Goal: Information Seeking & Learning: Learn about a topic

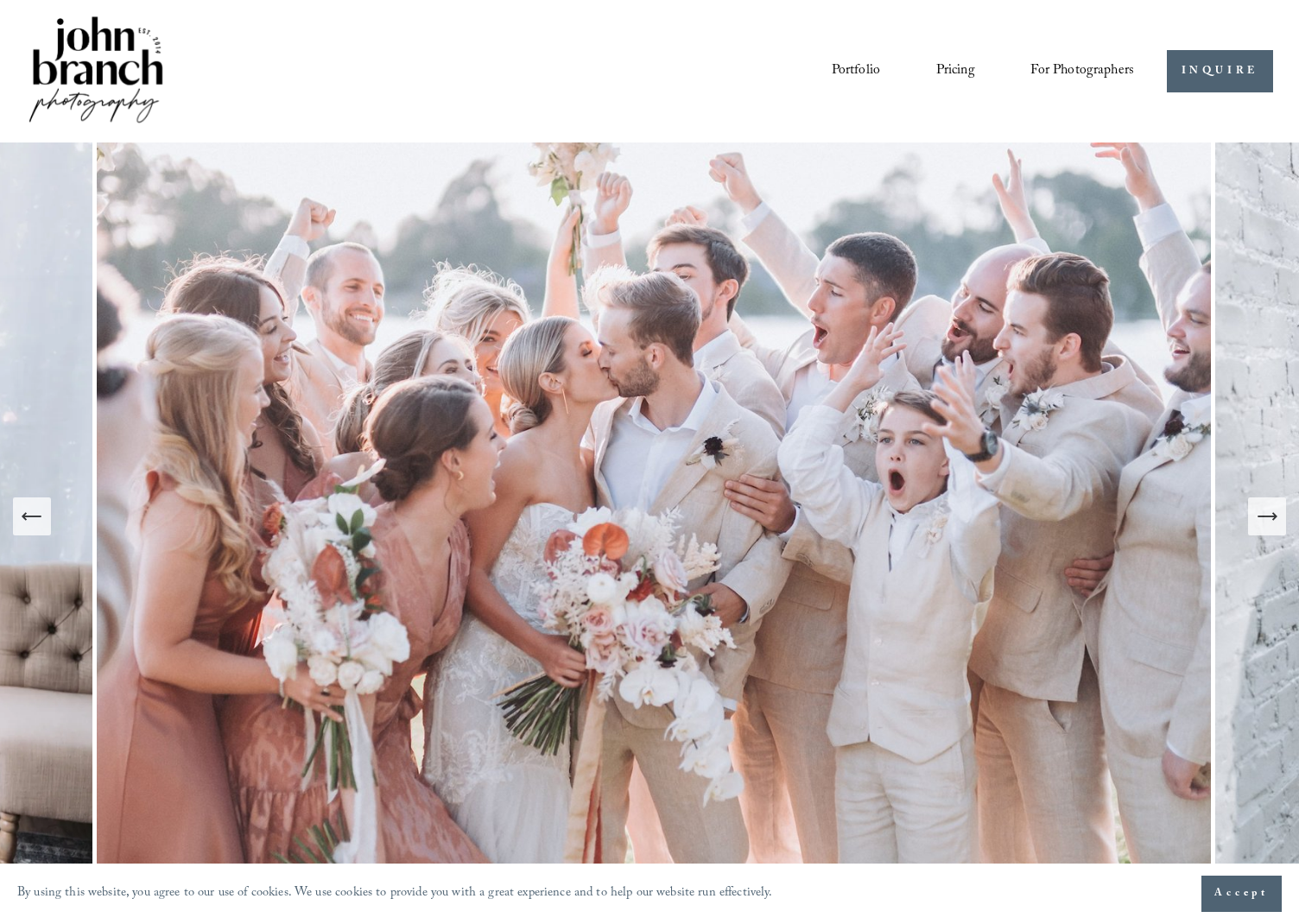
click at [1274, 525] on icon "Next Slide" at bounding box center [1266, 516] width 25 height 25
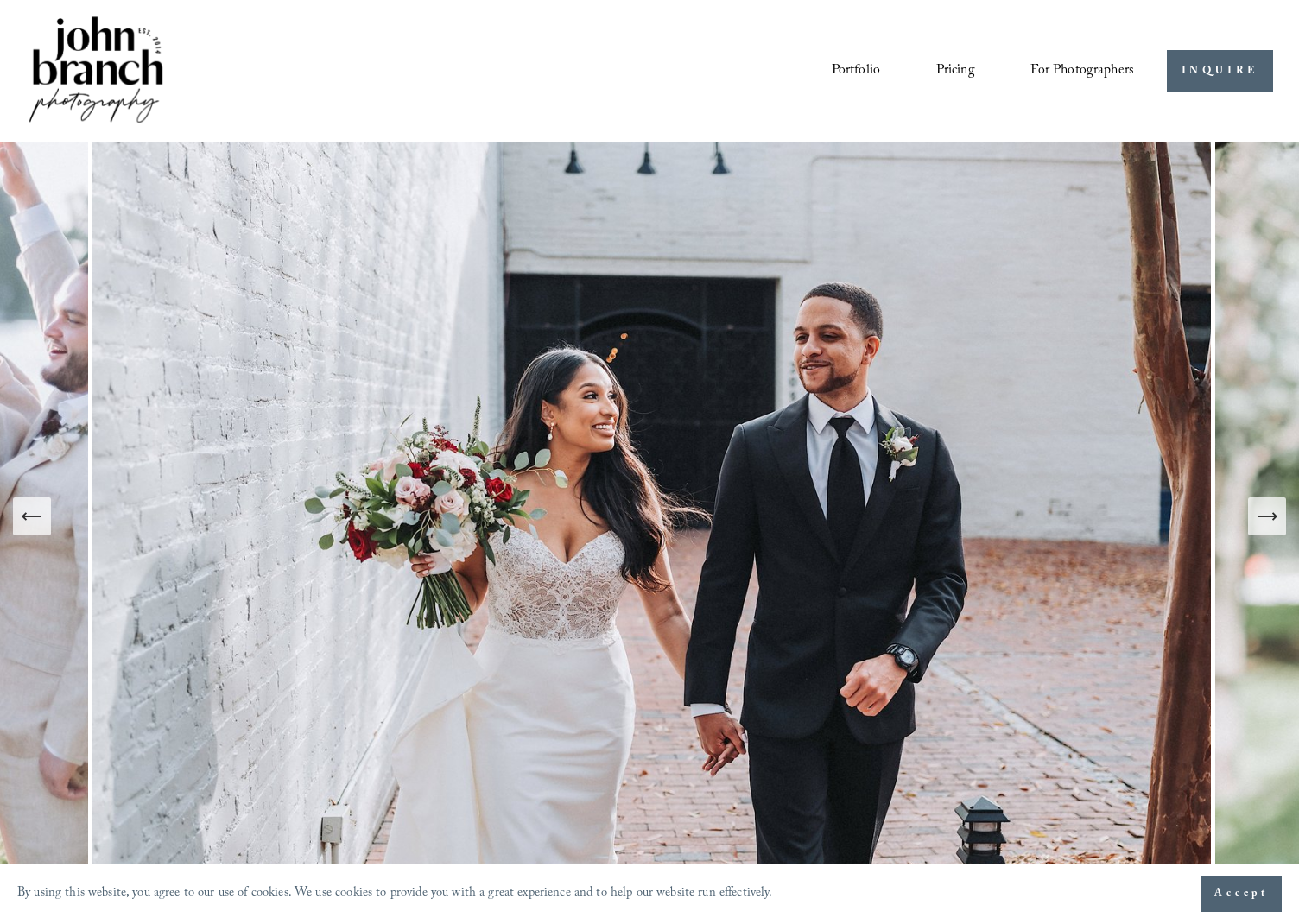
click at [1274, 525] on icon "Next Slide" at bounding box center [1266, 516] width 25 height 25
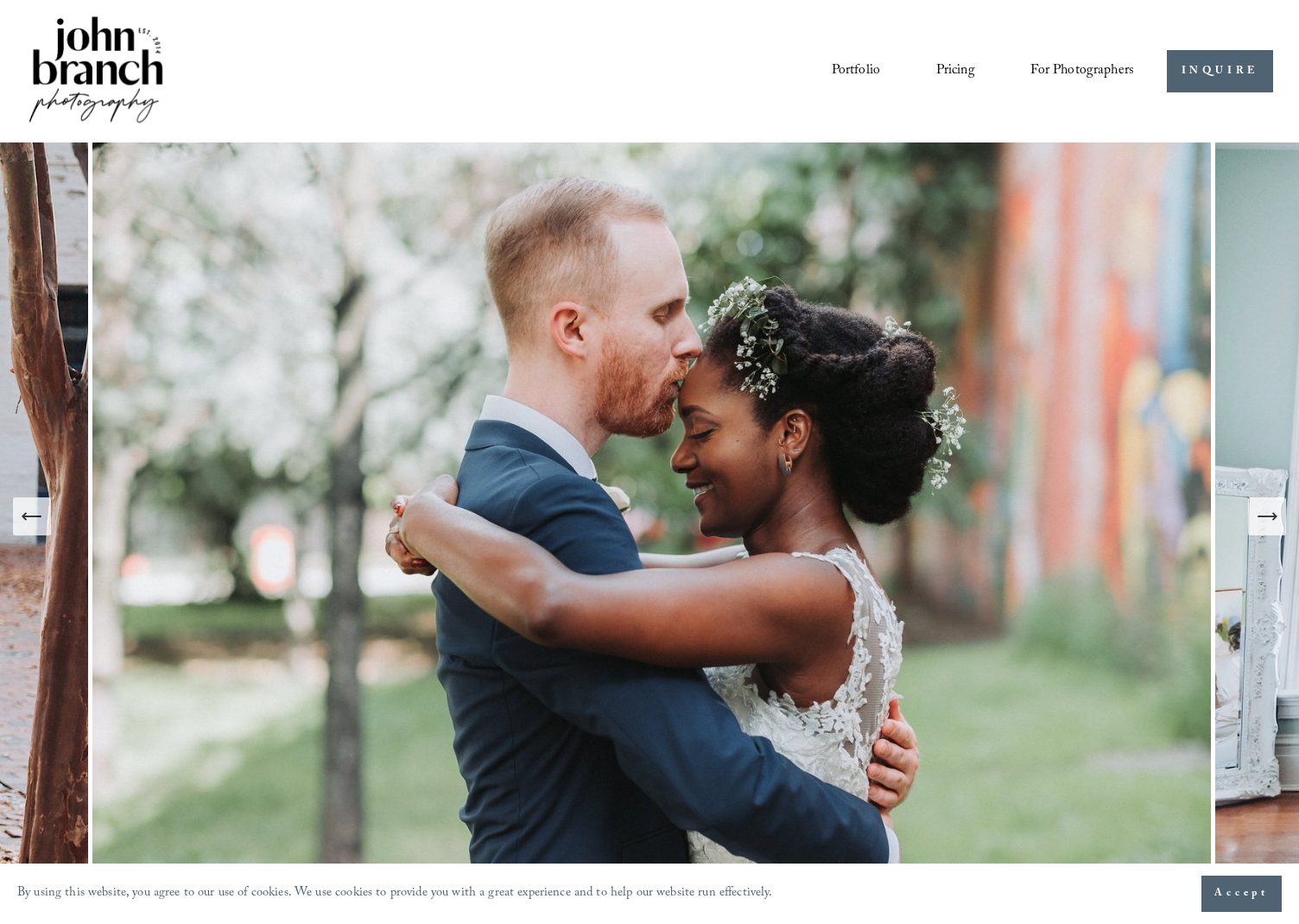
click at [1274, 525] on icon "Next Slide" at bounding box center [1266, 516] width 25 height 25
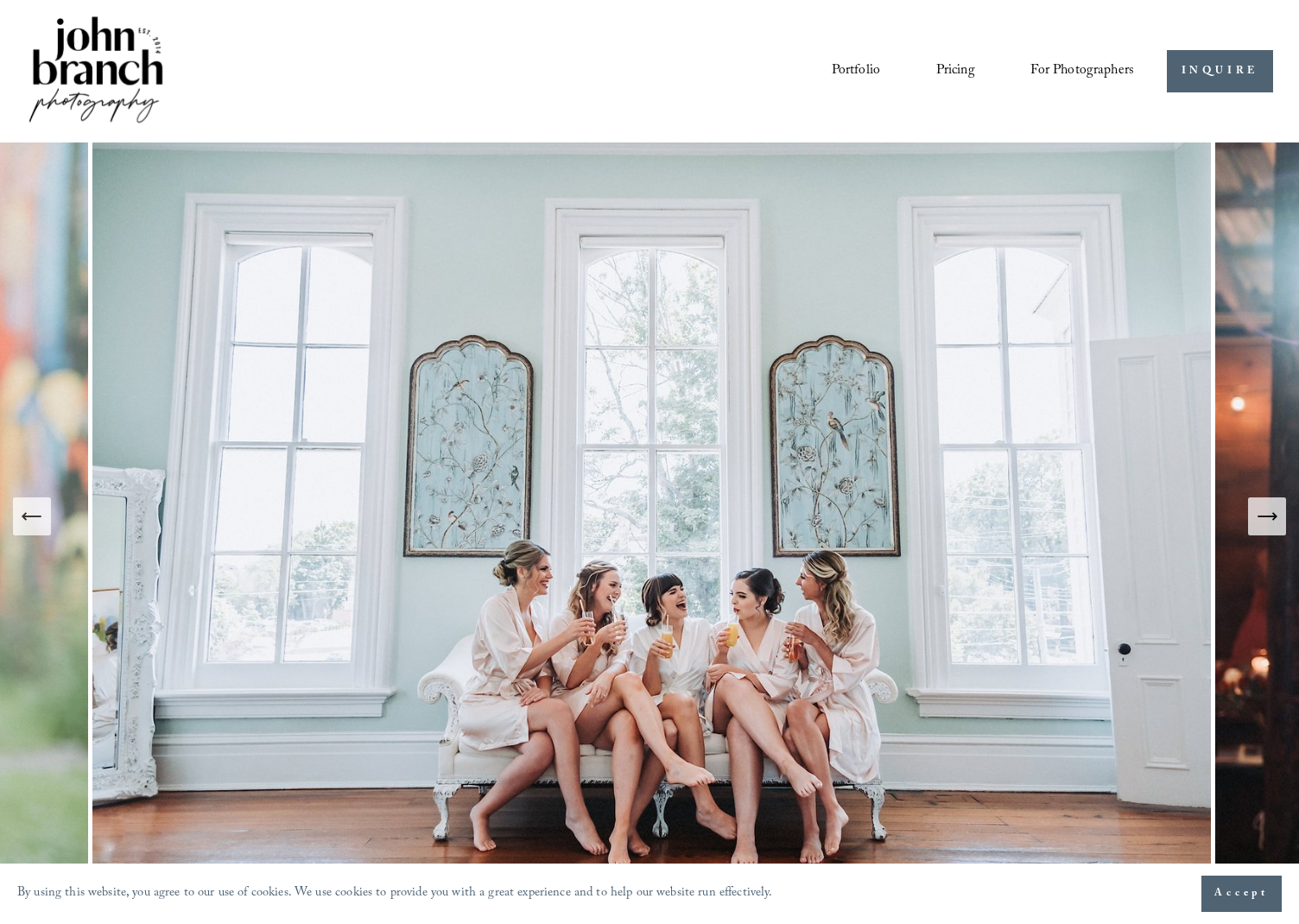
click at [1274, 525] on icon "Next Slide" at bounding box center [1266, 516] width 25 height 25
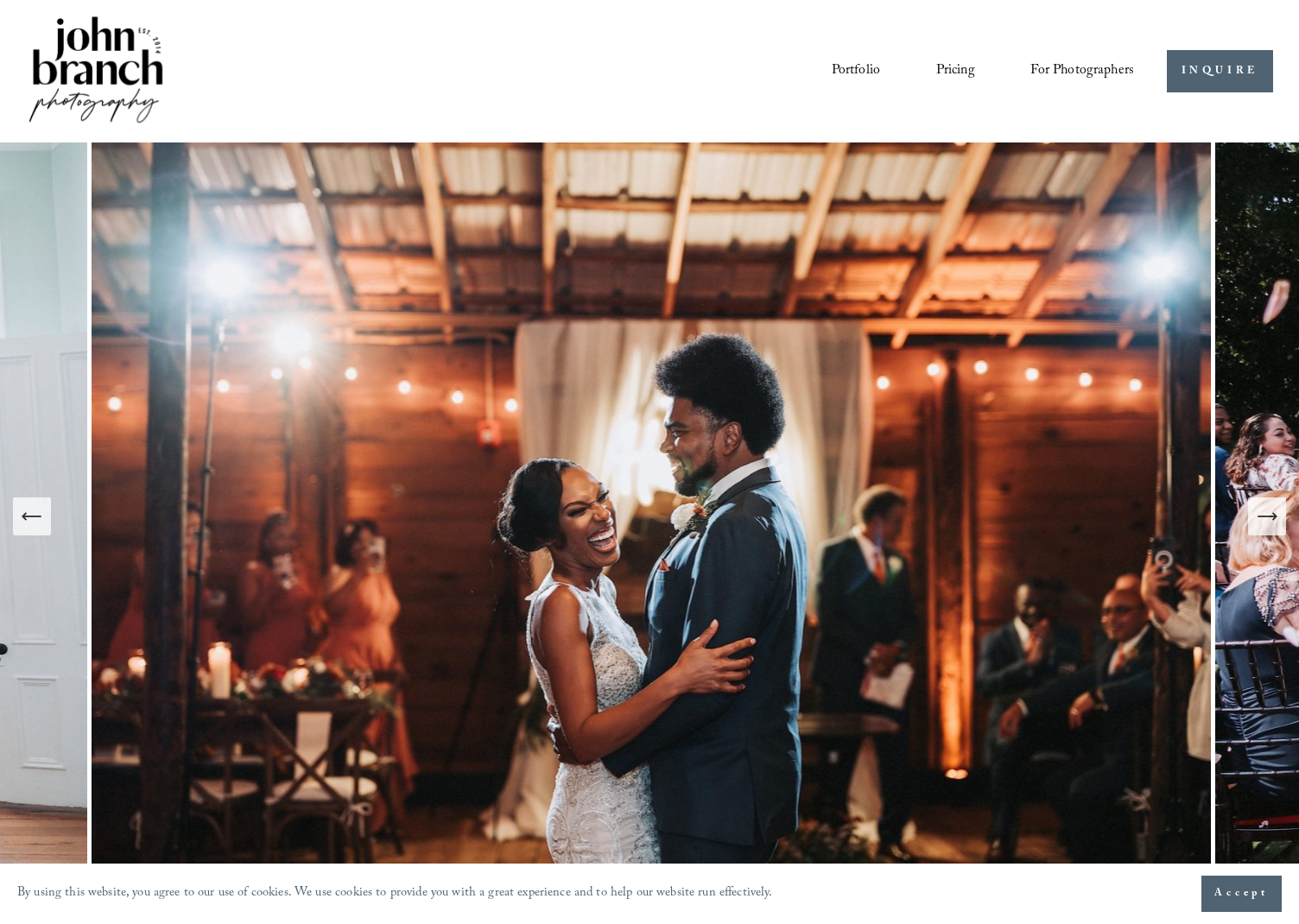
click at [1274, 525] on icon "Next Slide" at bounding box center [1266, 516] width 25 height 25
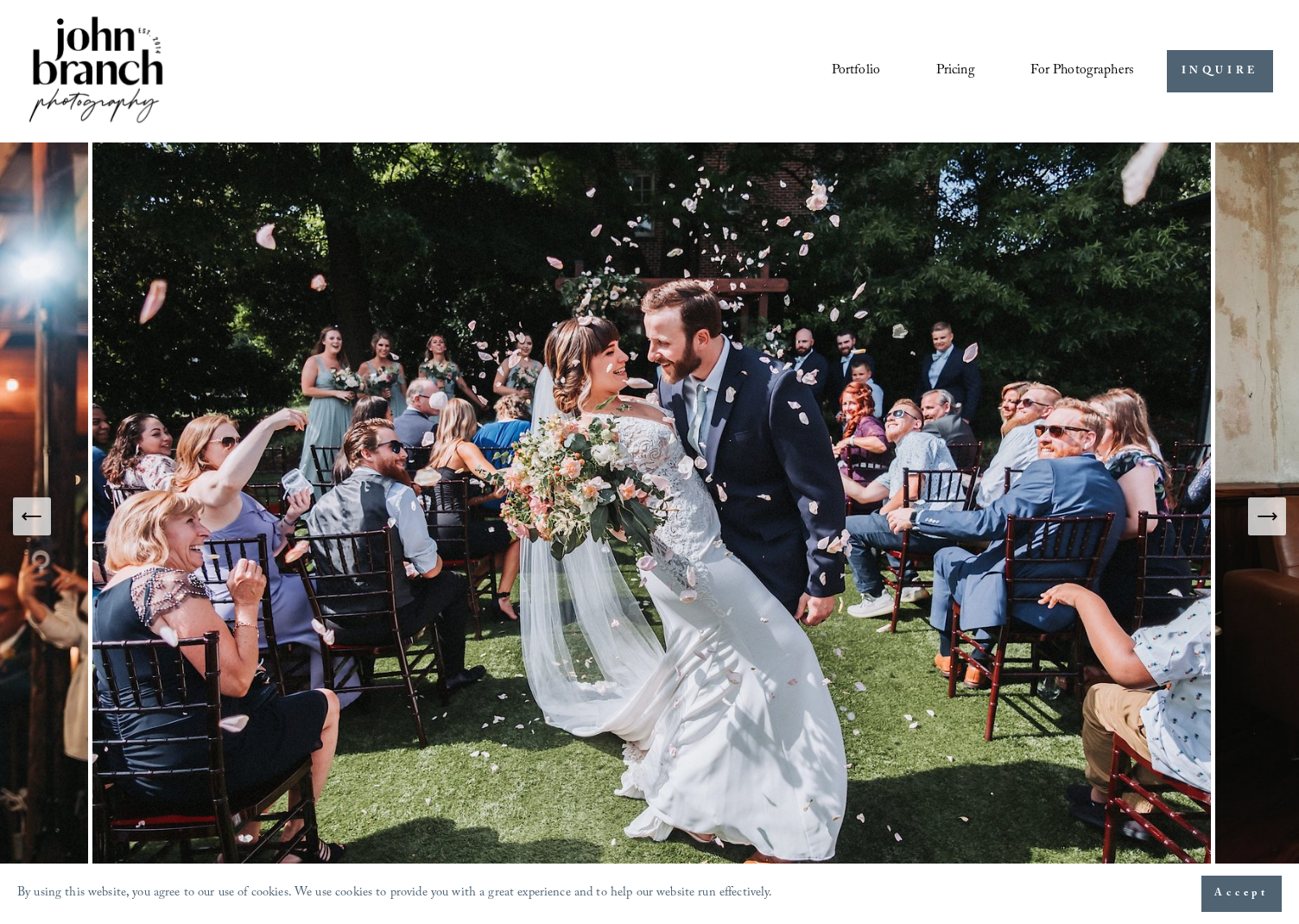
click at [1274, 525] on icon "Next Slide" at bounding box center [1266, 516] width 25 height 25
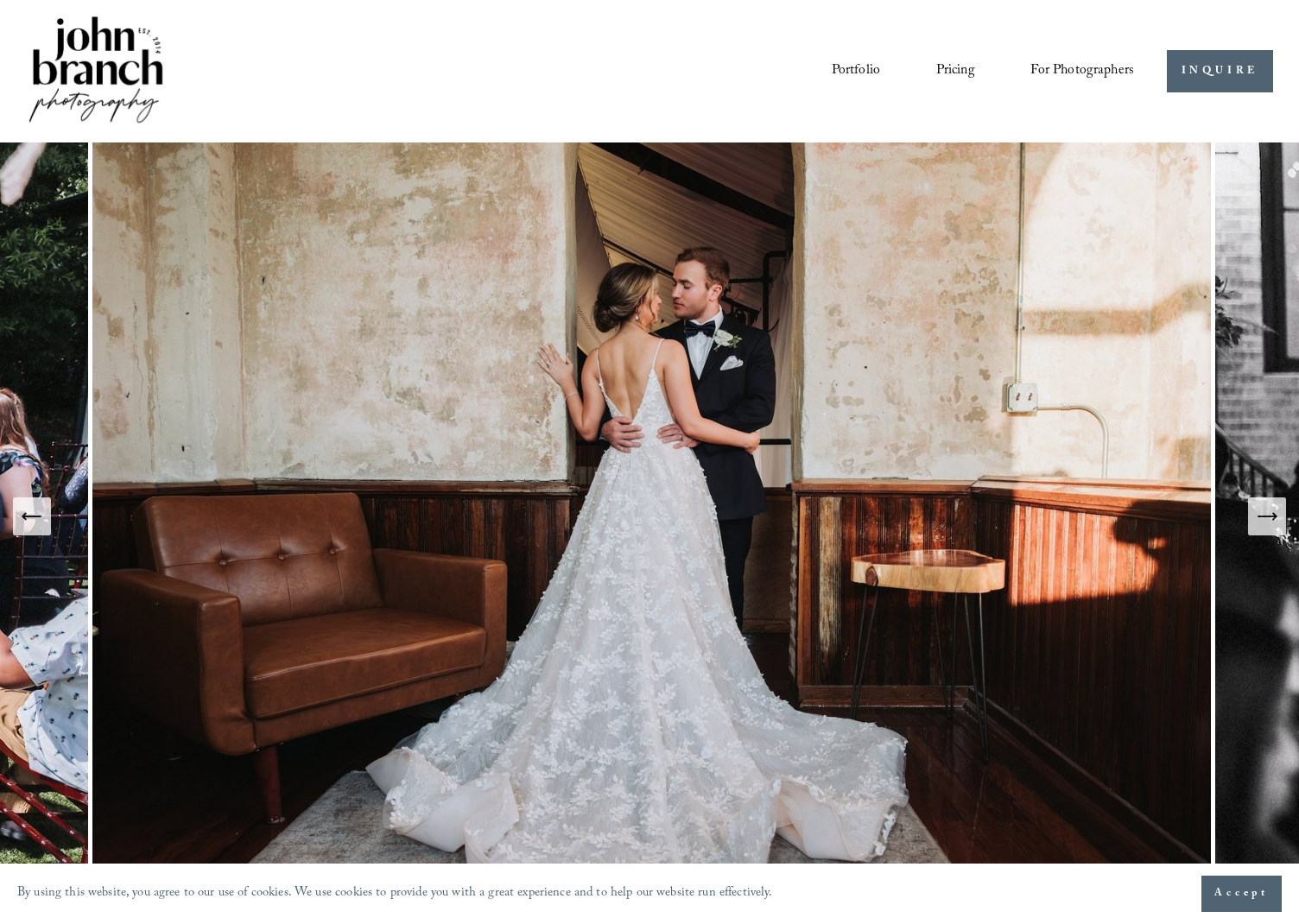
click at [1274, 525] on icon "Next Slide" at bounding box center [1266, 516] width 25 height 25
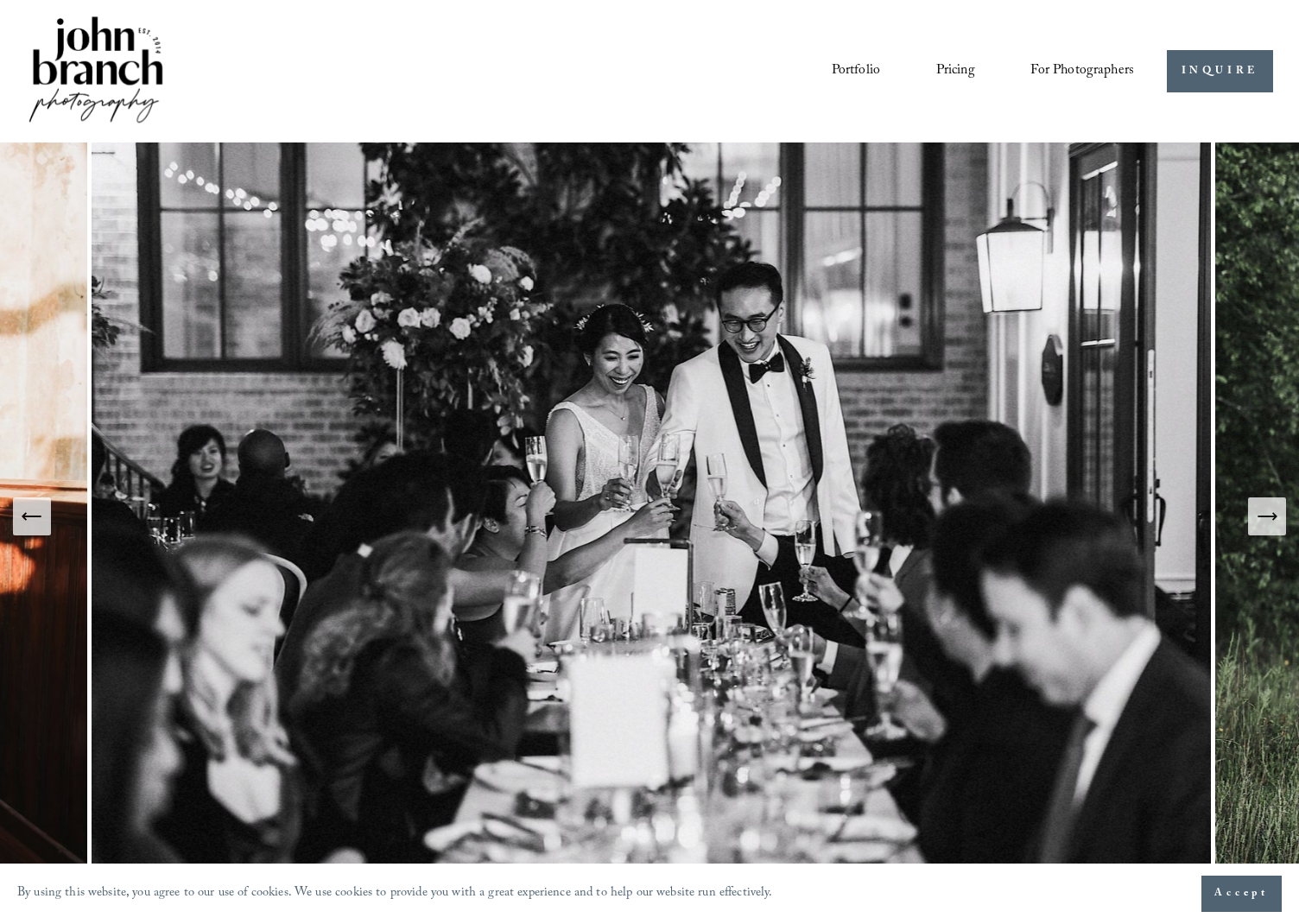
click at [1274, 525] on icon "Next Slide" at bounding box center [1266, 516] width 25 height 25
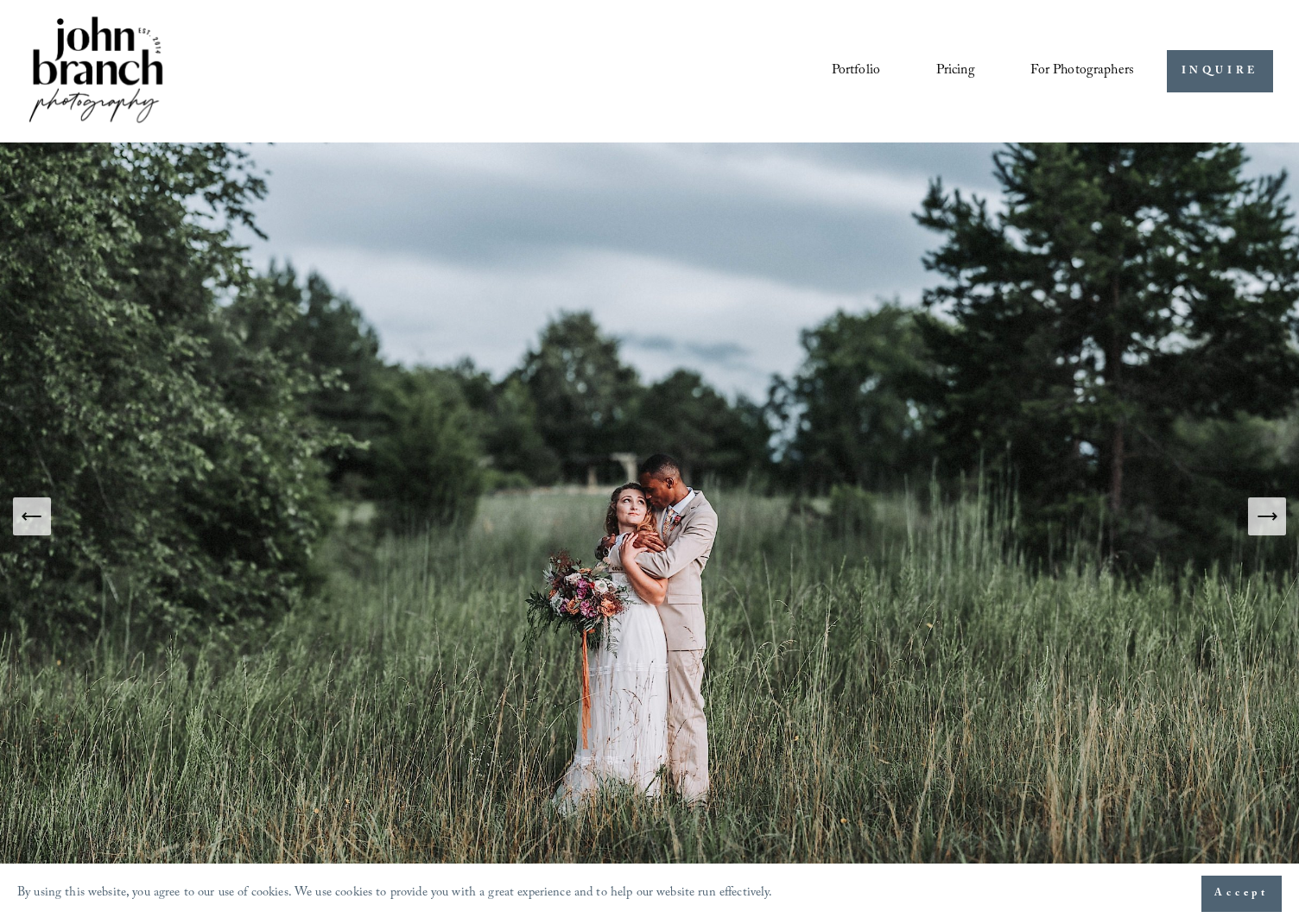
click at [1274, 525] on icon "Next Slide" at bounding box center [1266, 516] width 25 height 25
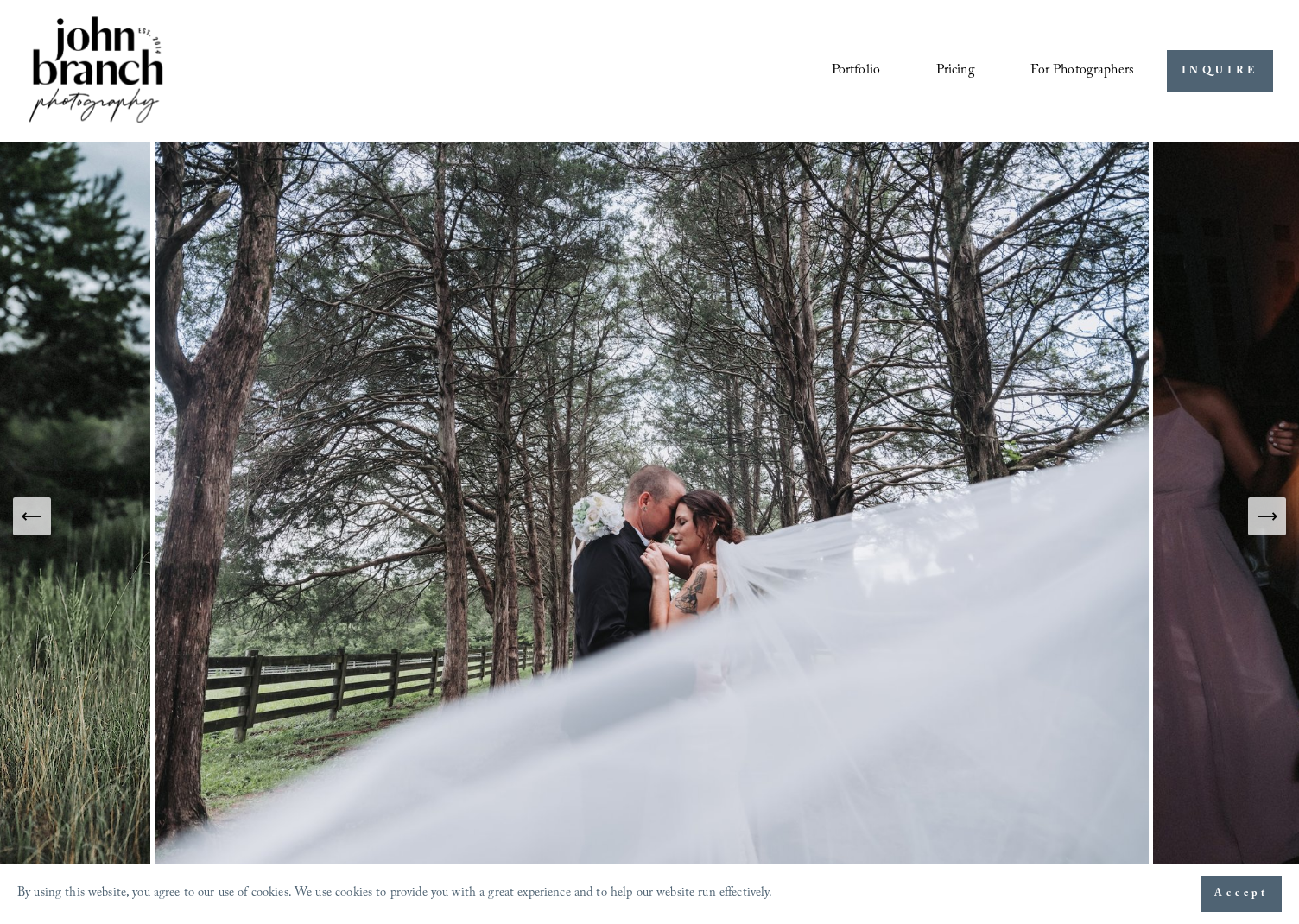
click at [1274, 525] on icon "Next Slide" at bounding box center [1266, 516] width 25 height 25
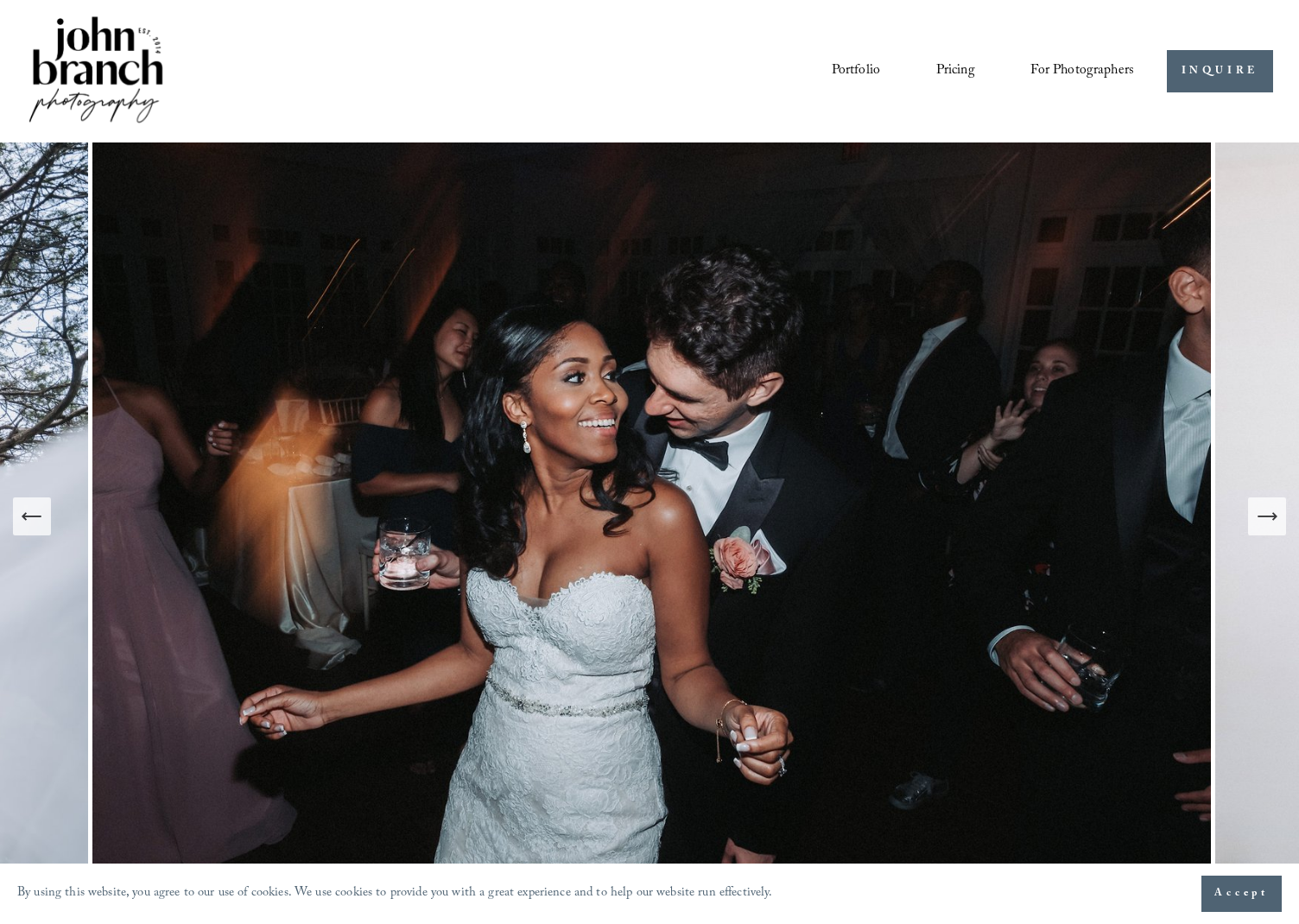
click at [1274, 525] on icon "Next Slide" at bounding box center [1266, 516] width 25 height 25
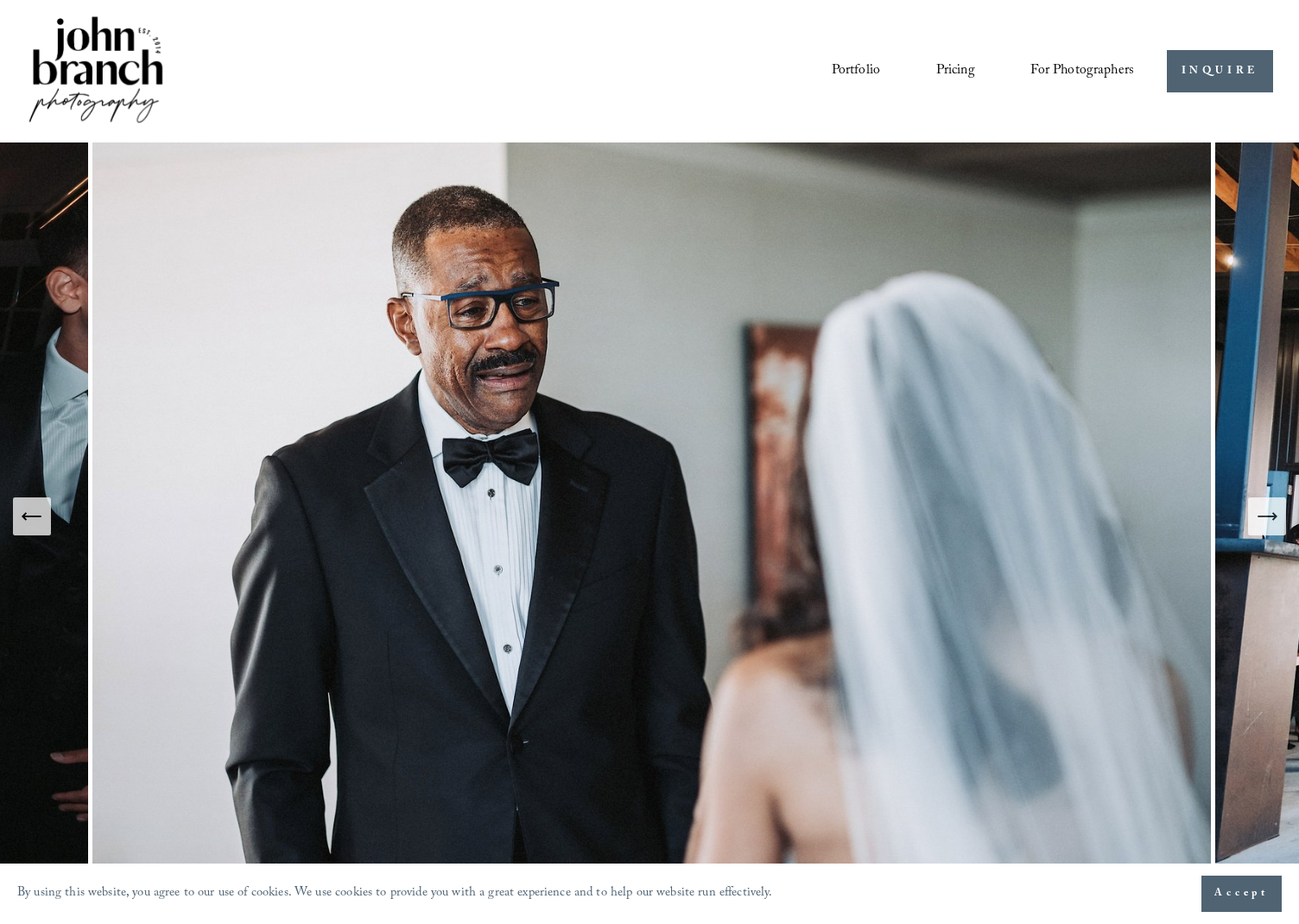
click at [1274, 525] on icon "Next Slide" at bounding box center [1266, 516] width 25 height 25
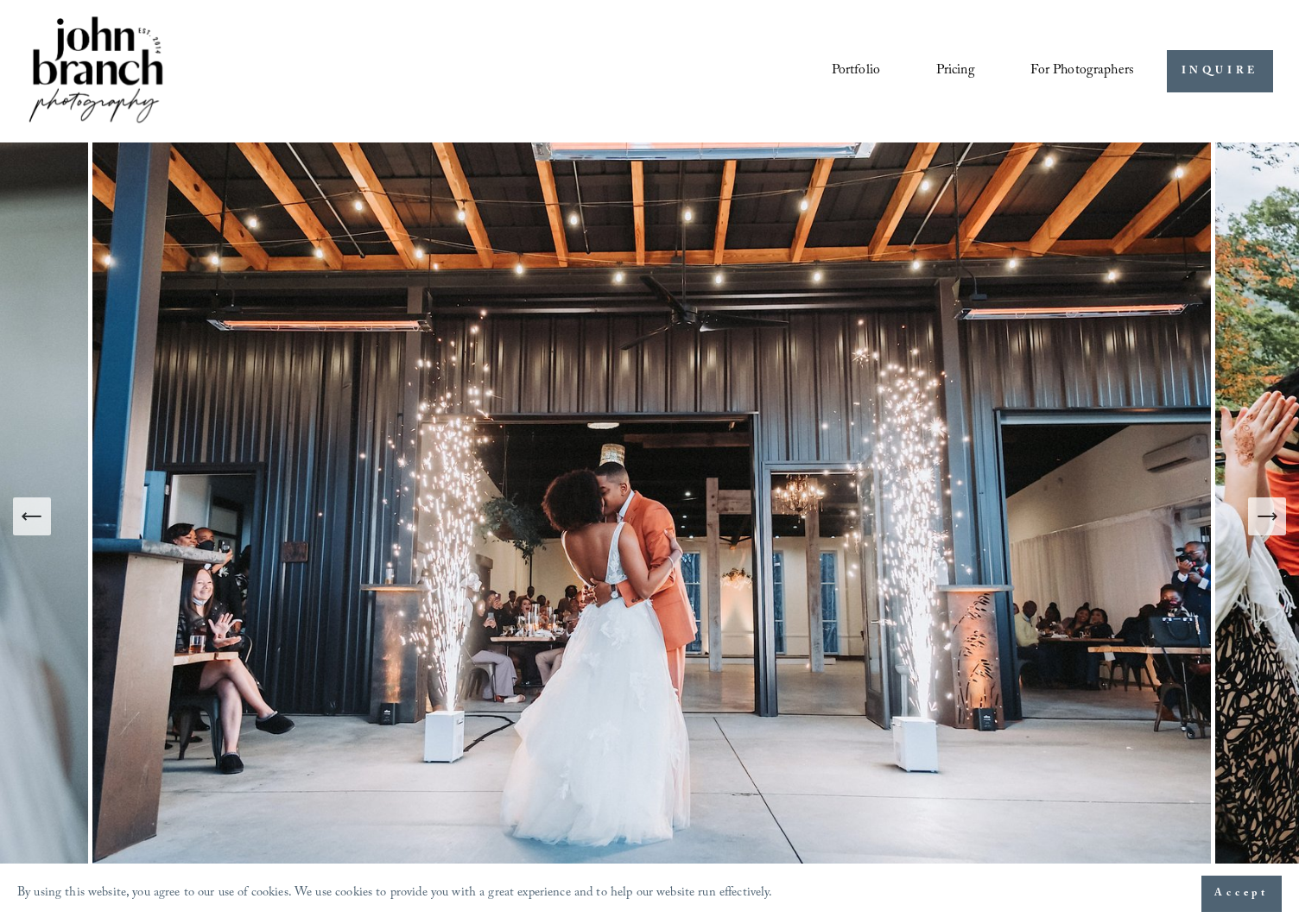
click at [1274, 525] on icon "Next Slide" at bounding box center [1266, 516] width 25 height 25
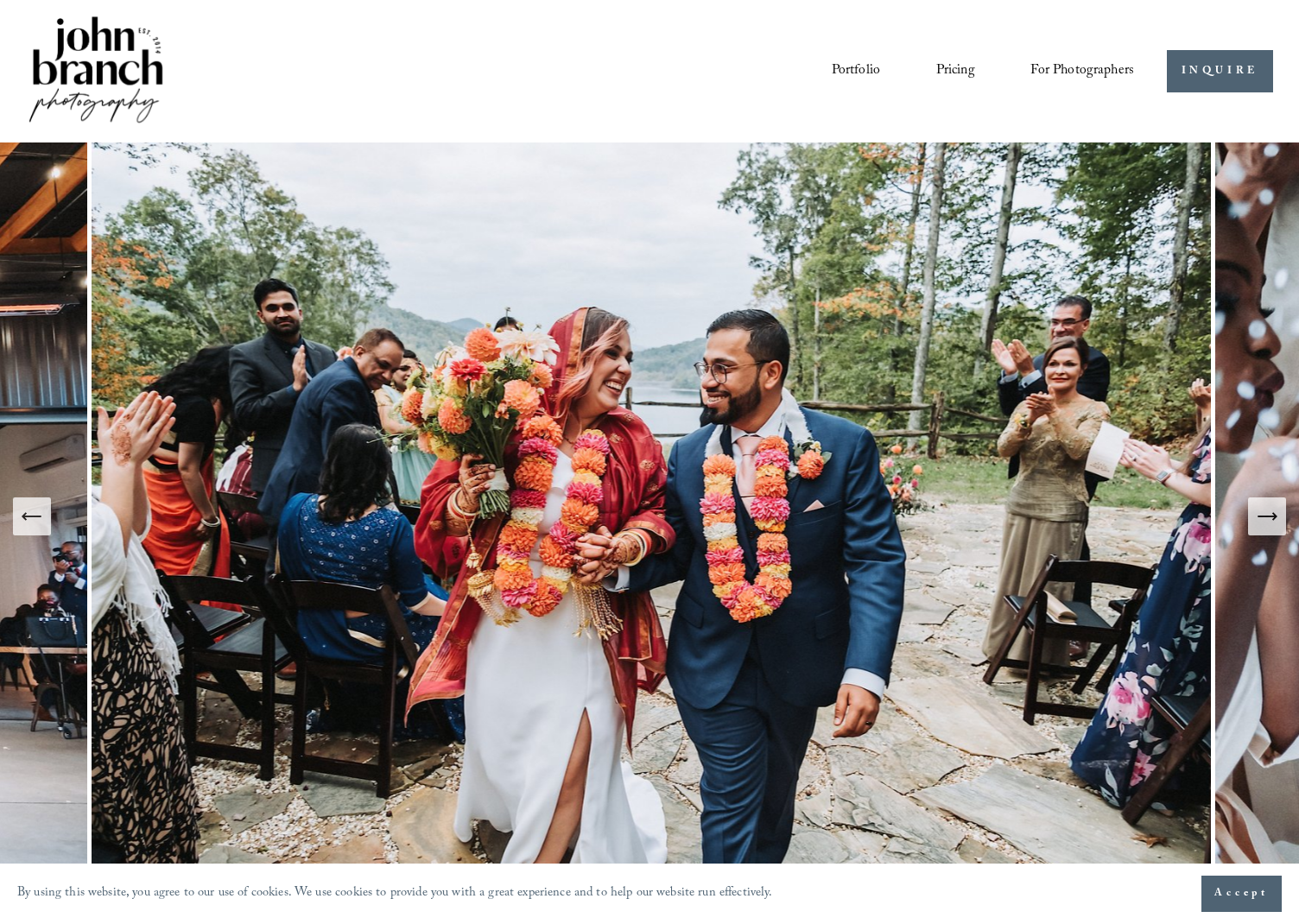
click at [1274, 525] on icon "Next Slide" at bounding box center [1266, 516] width 25 height 25
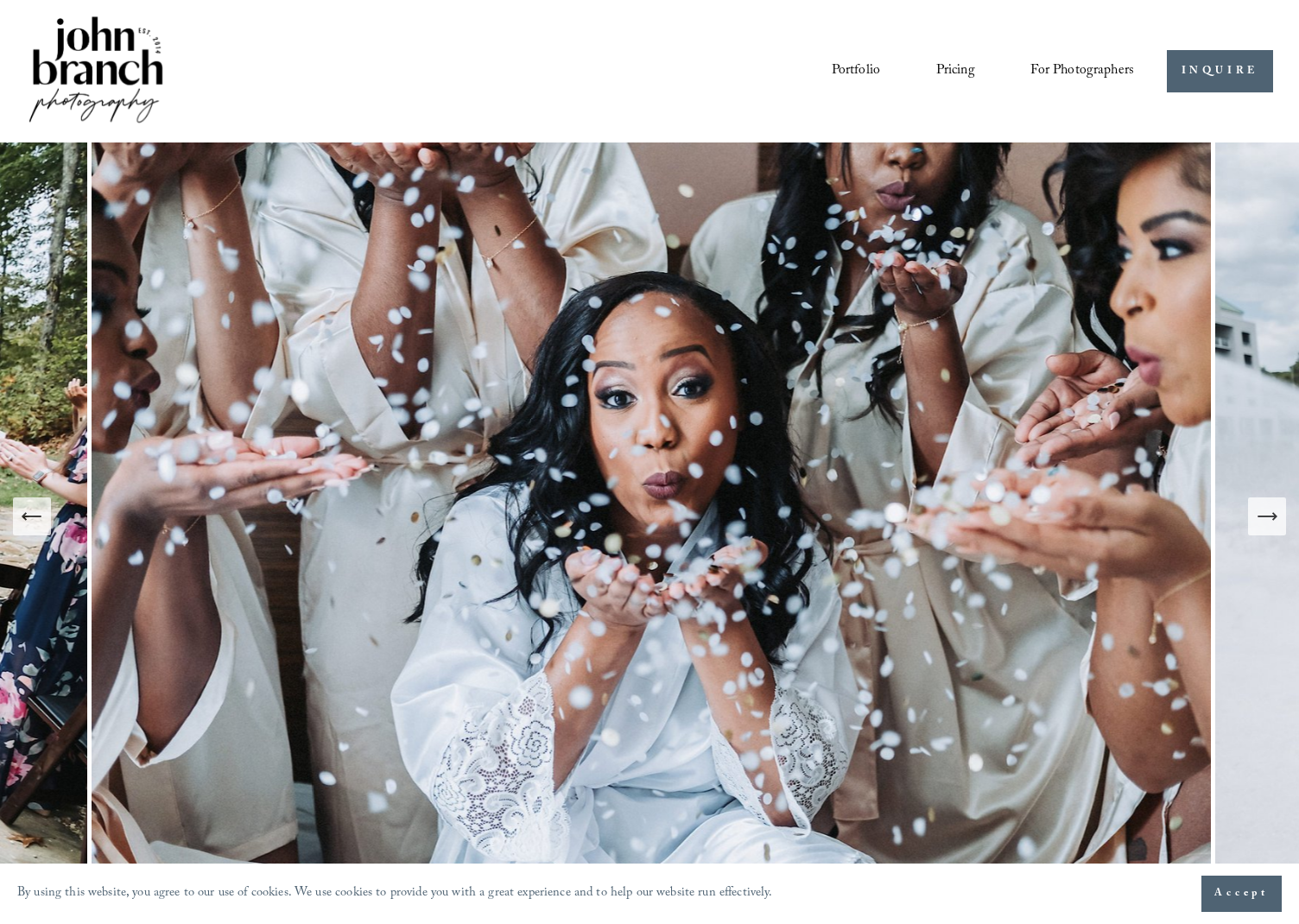
click at [1274, 525] on icon "Next Slide" at bounding box center [1266, 516] width 25 height 25
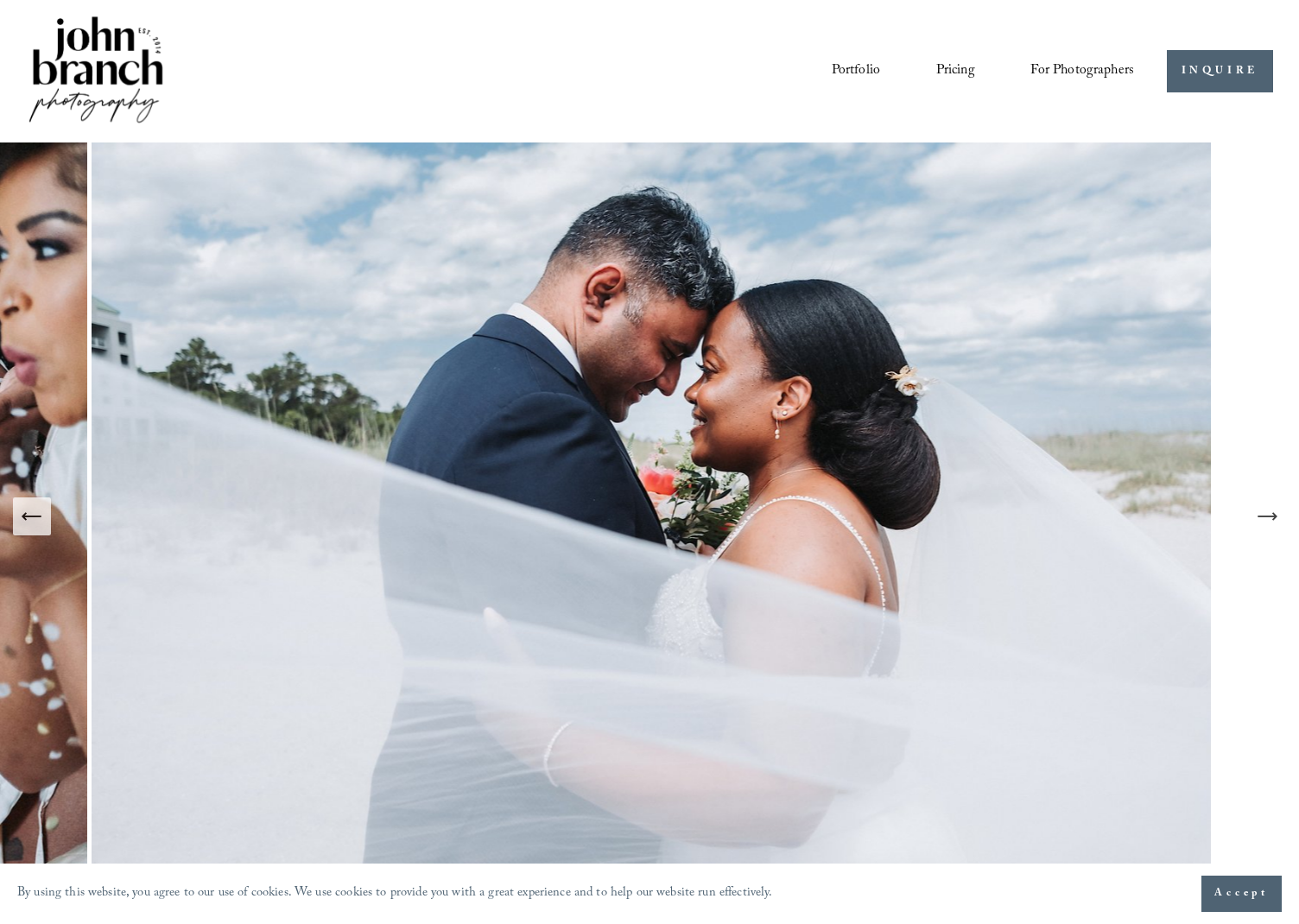
click at [1274, 525] on icon "Next Slide" at bounding box center [1266, 516] width 25 height 25
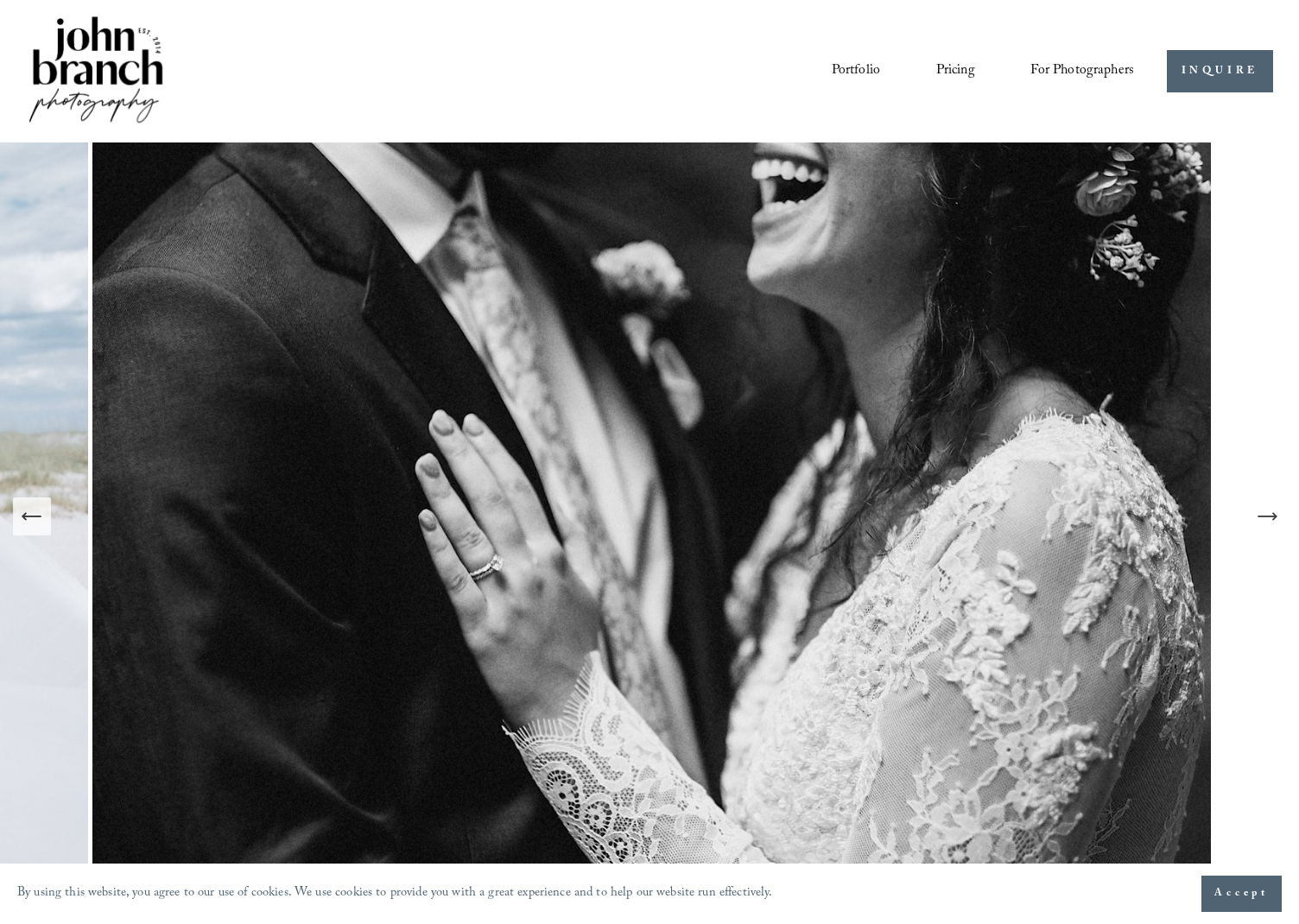
click at [1274, 525] on icon "Next Slide" at bounding box center [1266, 516] width 25 height 25
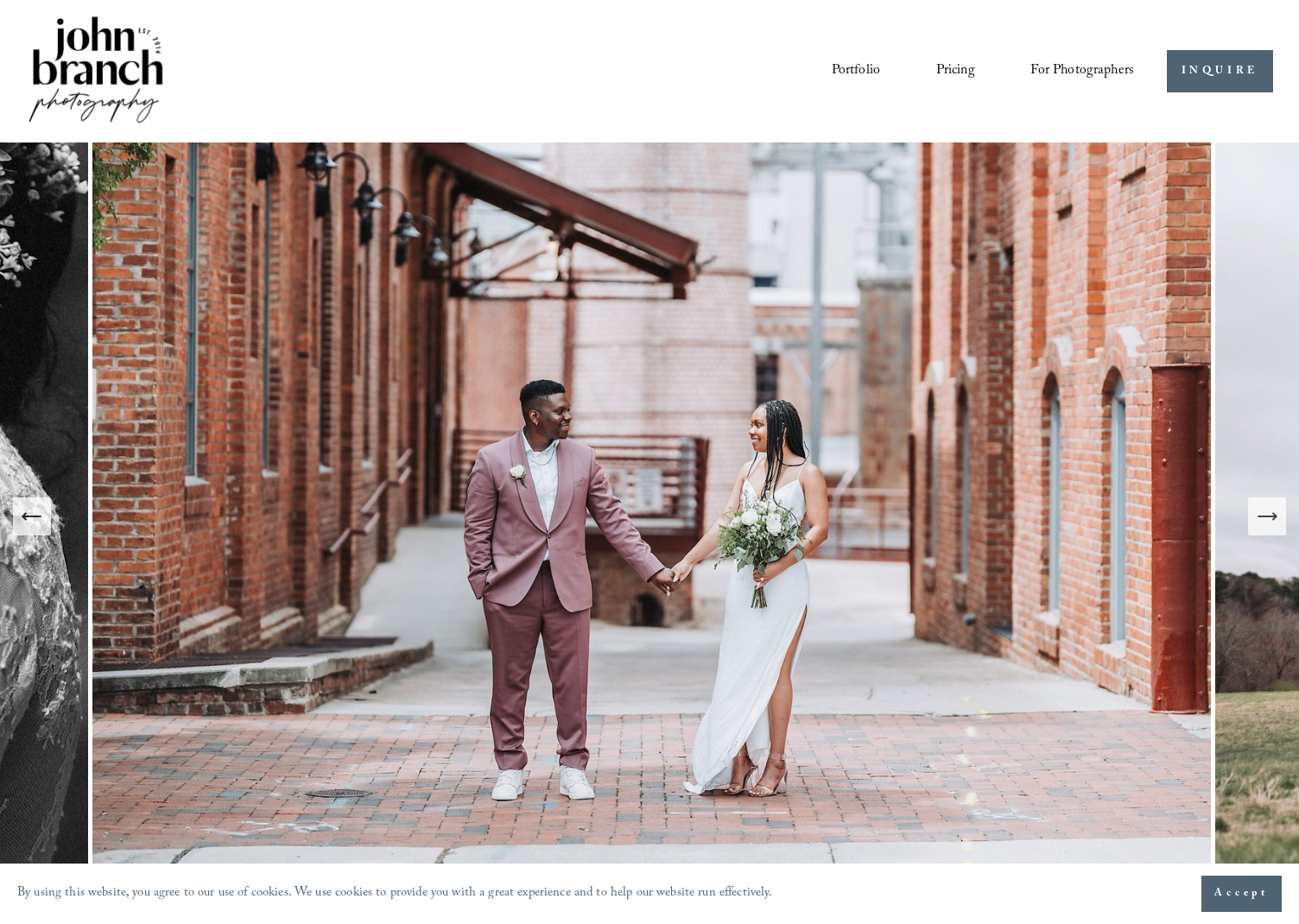
click at [1274, 525] on icon "Next Slide" at bounding box center [1266, 516] width 25 height 25
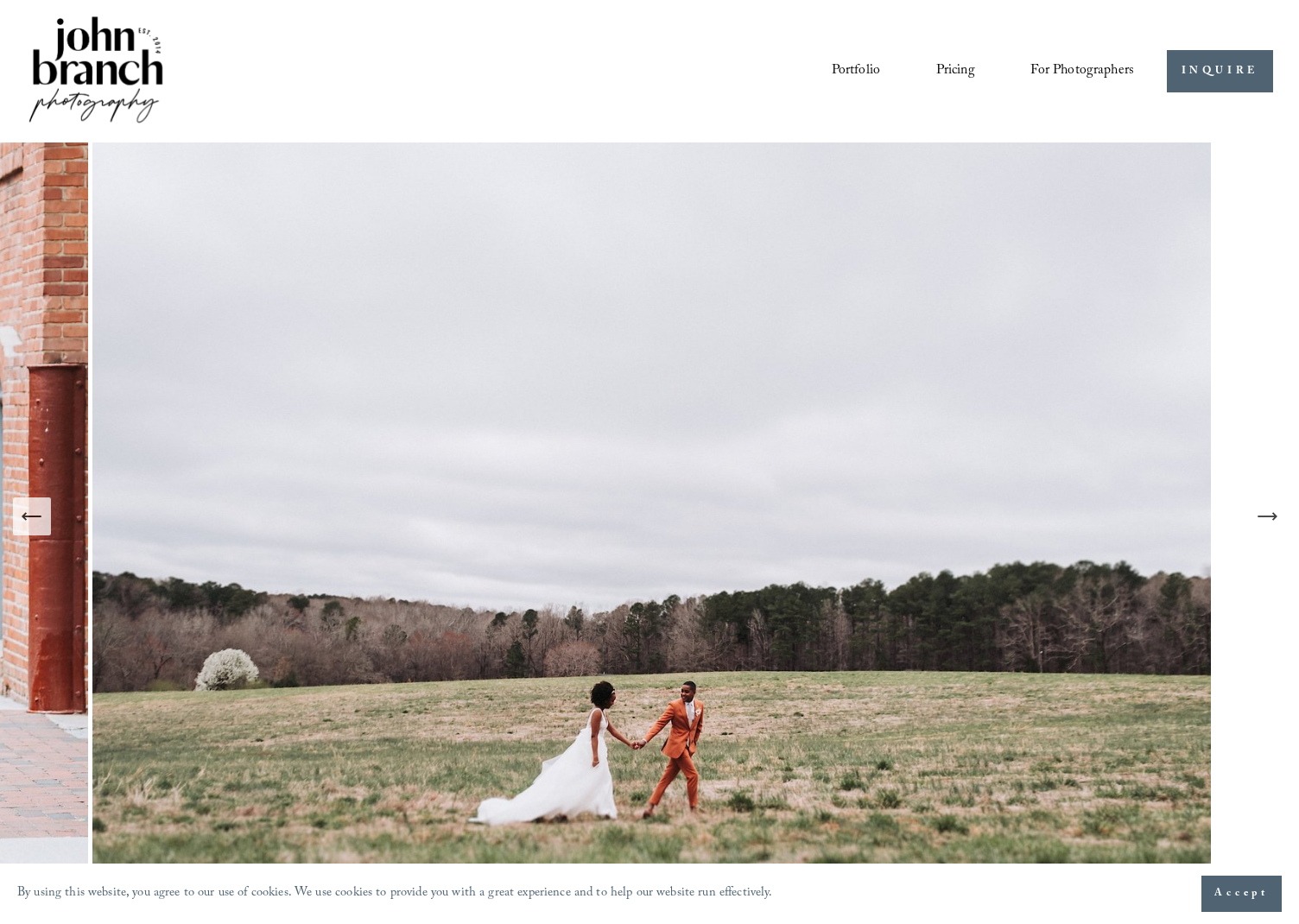
click at [1274, 525] on icon "Next Slide" at bounding box center [1266, 516] width 25 height 25
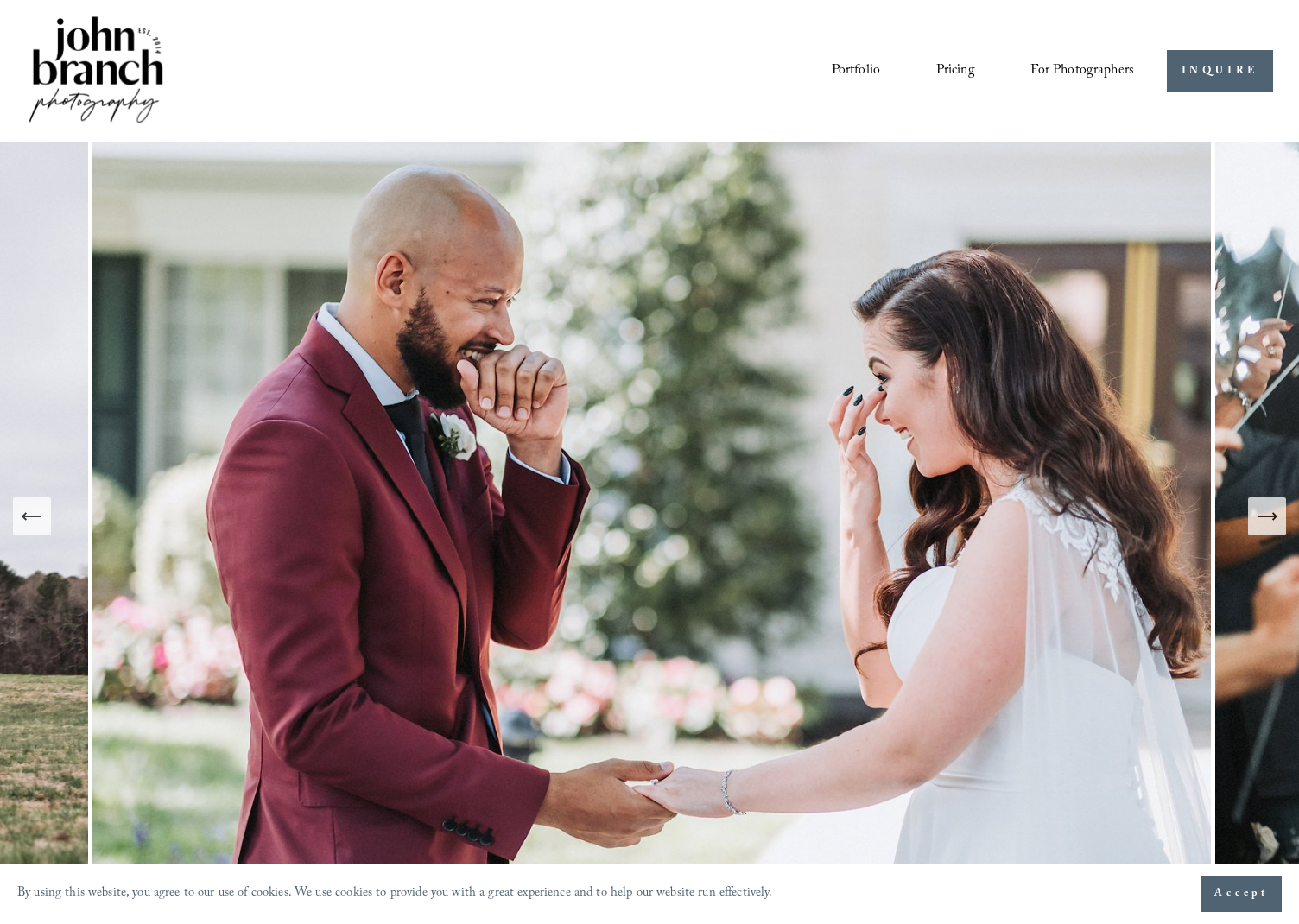
click at [1274, 525] on icon "Next Slide" at bounding box center [1266, 516] width 25 height 25
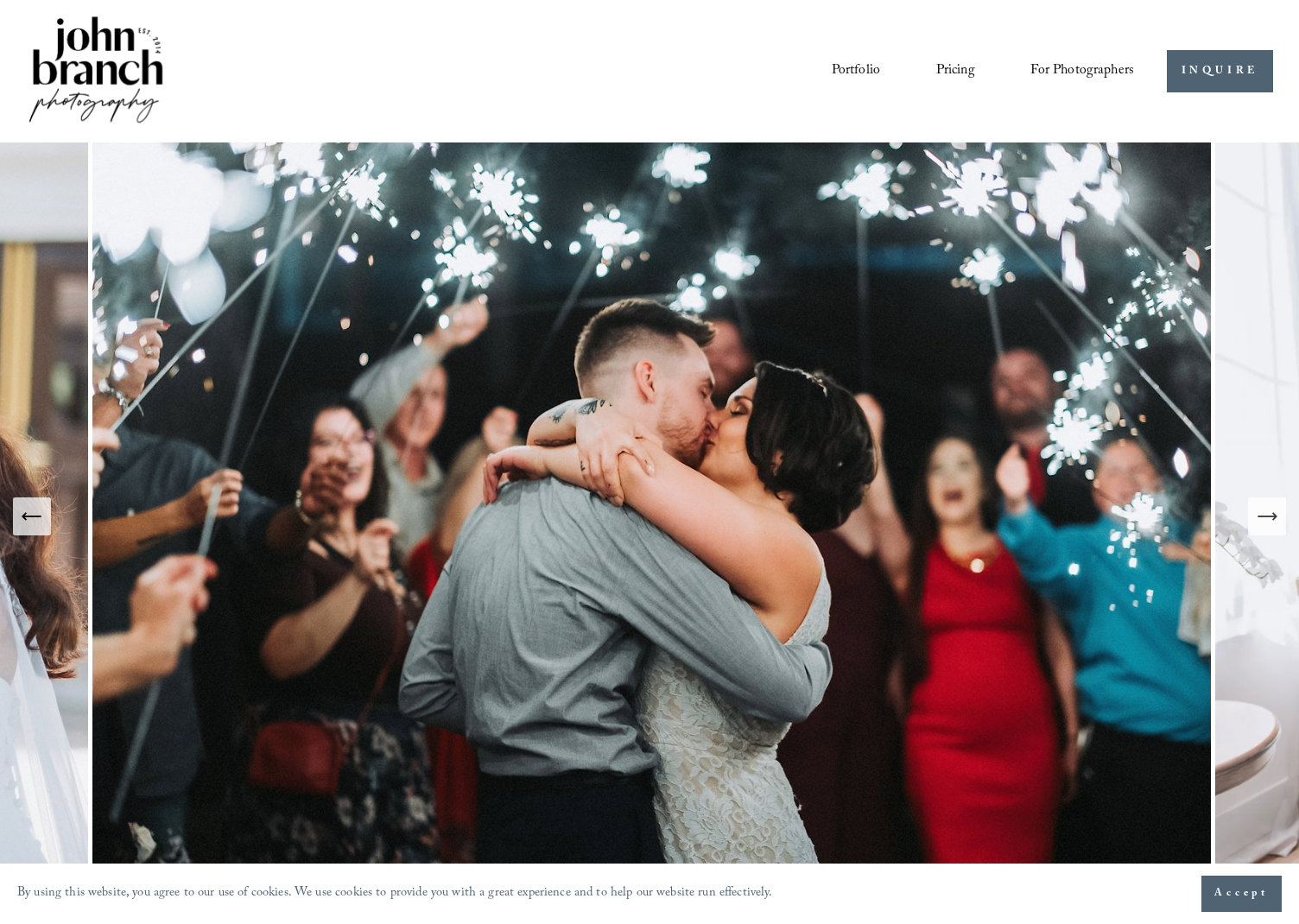
click at [1274, 525] on icon "Next Slide" at bounding box center [1266, 516] width 25 height 25
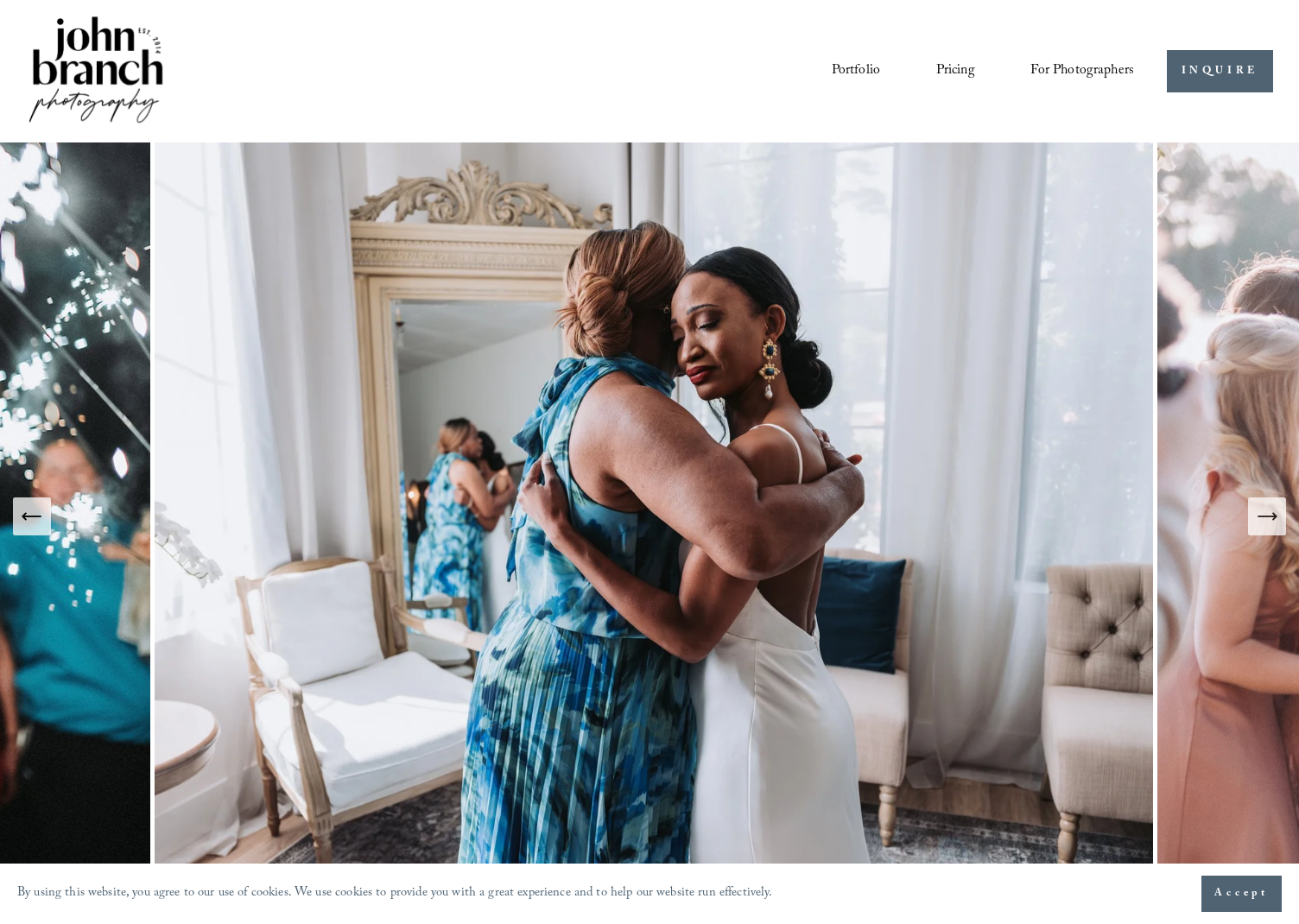
click at [1274, 525] on icon "Next Slide" at bounding box center [1266, 516] width 25 height 25
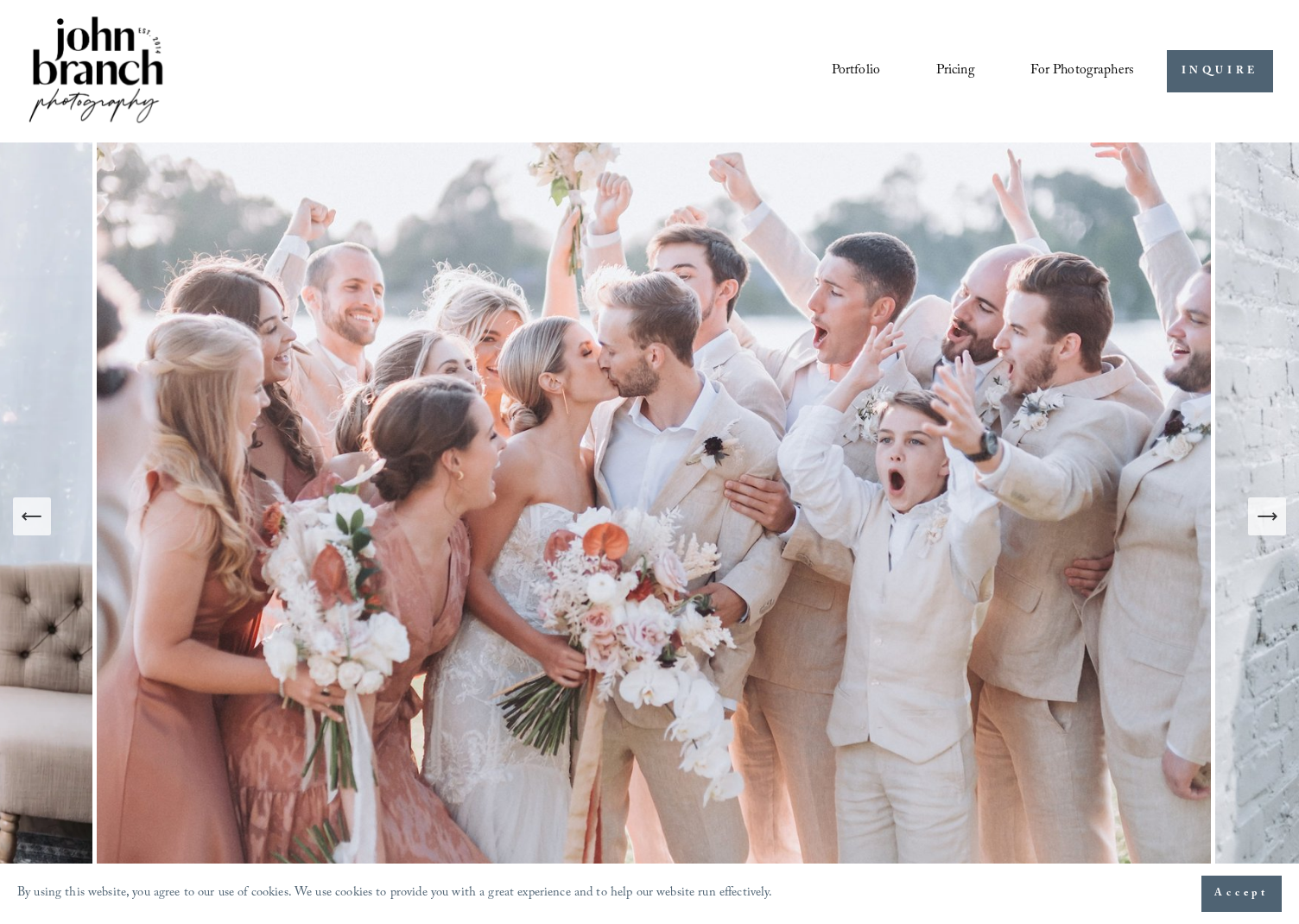
click at [1050, 71] on span "For Photographers" at bounding box center [1082, 71] width 104 height 27
click at [0, 0] on link "Blog" at bounding box center [0, 0] width 0 height 0
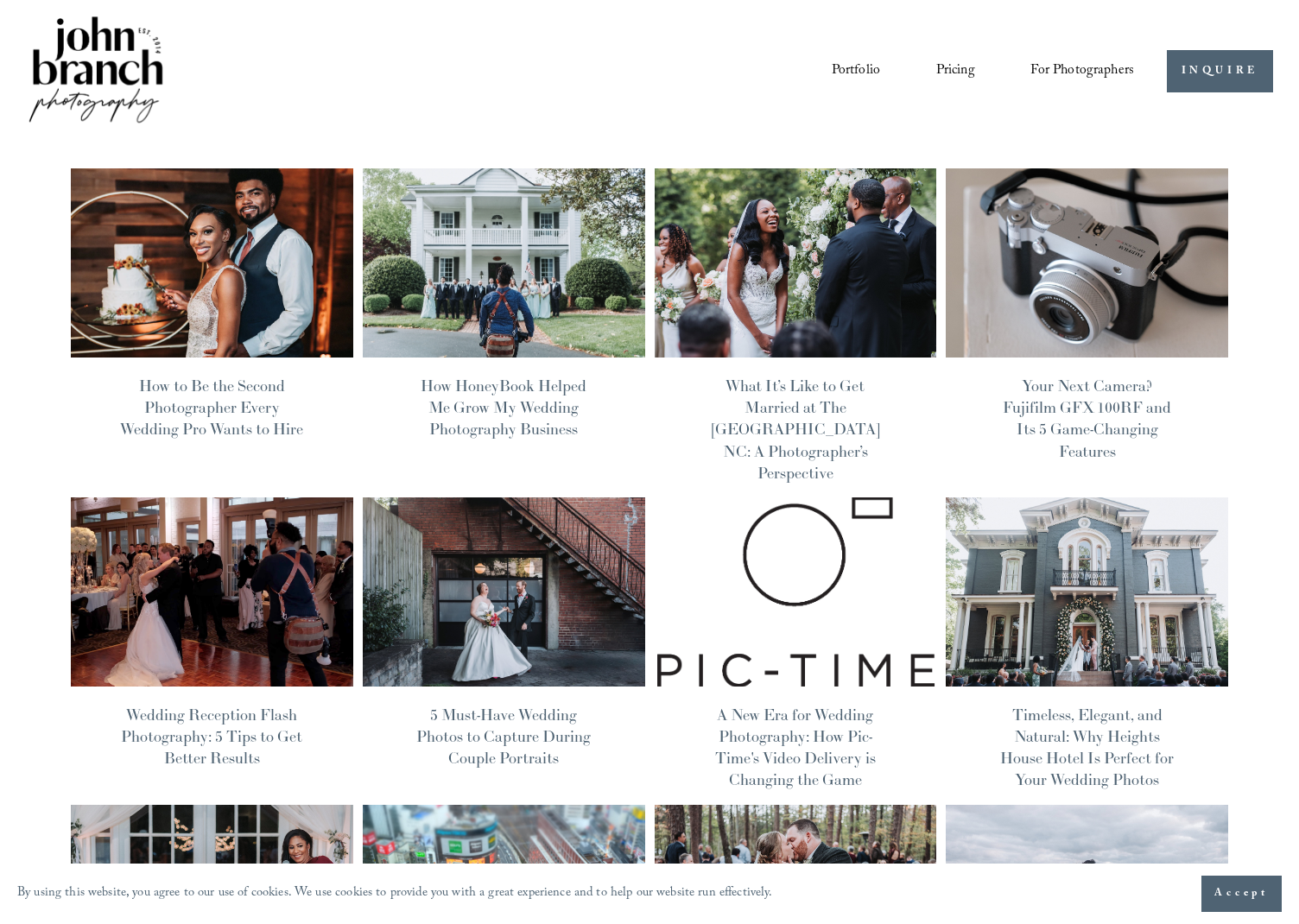
click at [1059, 270] on img at bounding box center [1087, 263] width 285 height 191
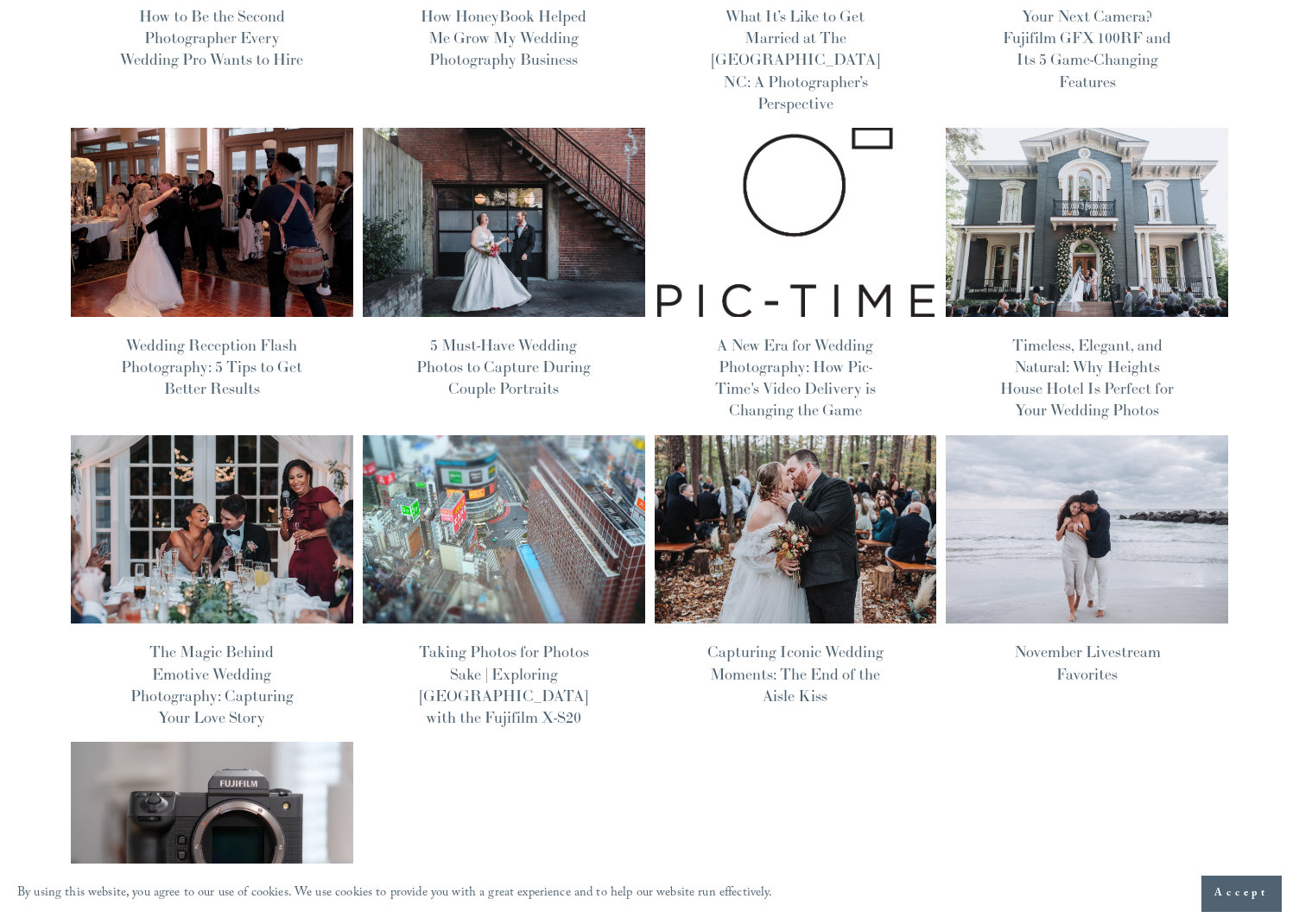
scroll to position [379, 0]
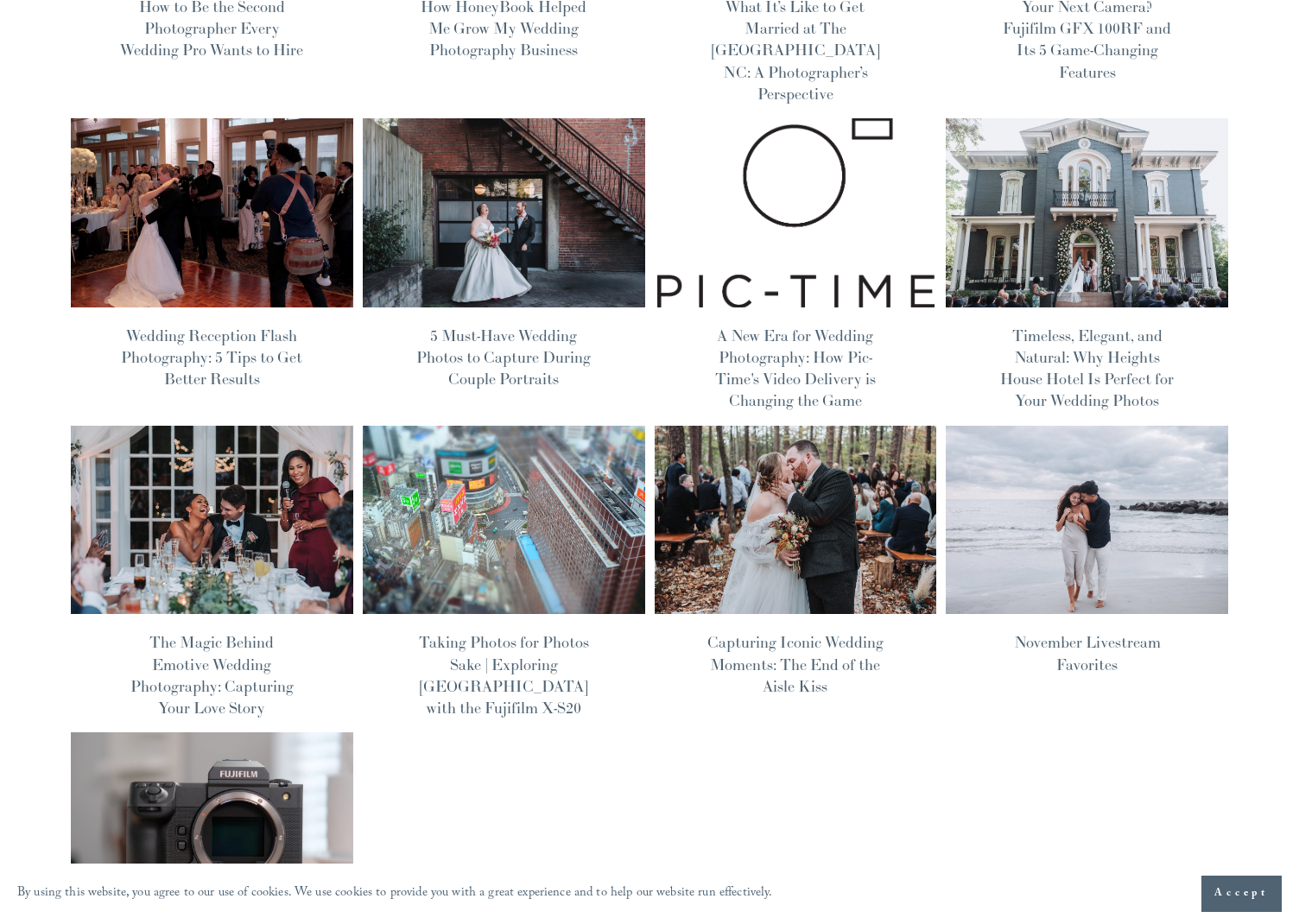
click at [1095, 455] on img at bounding box center [1087, 520] width 285 height 191
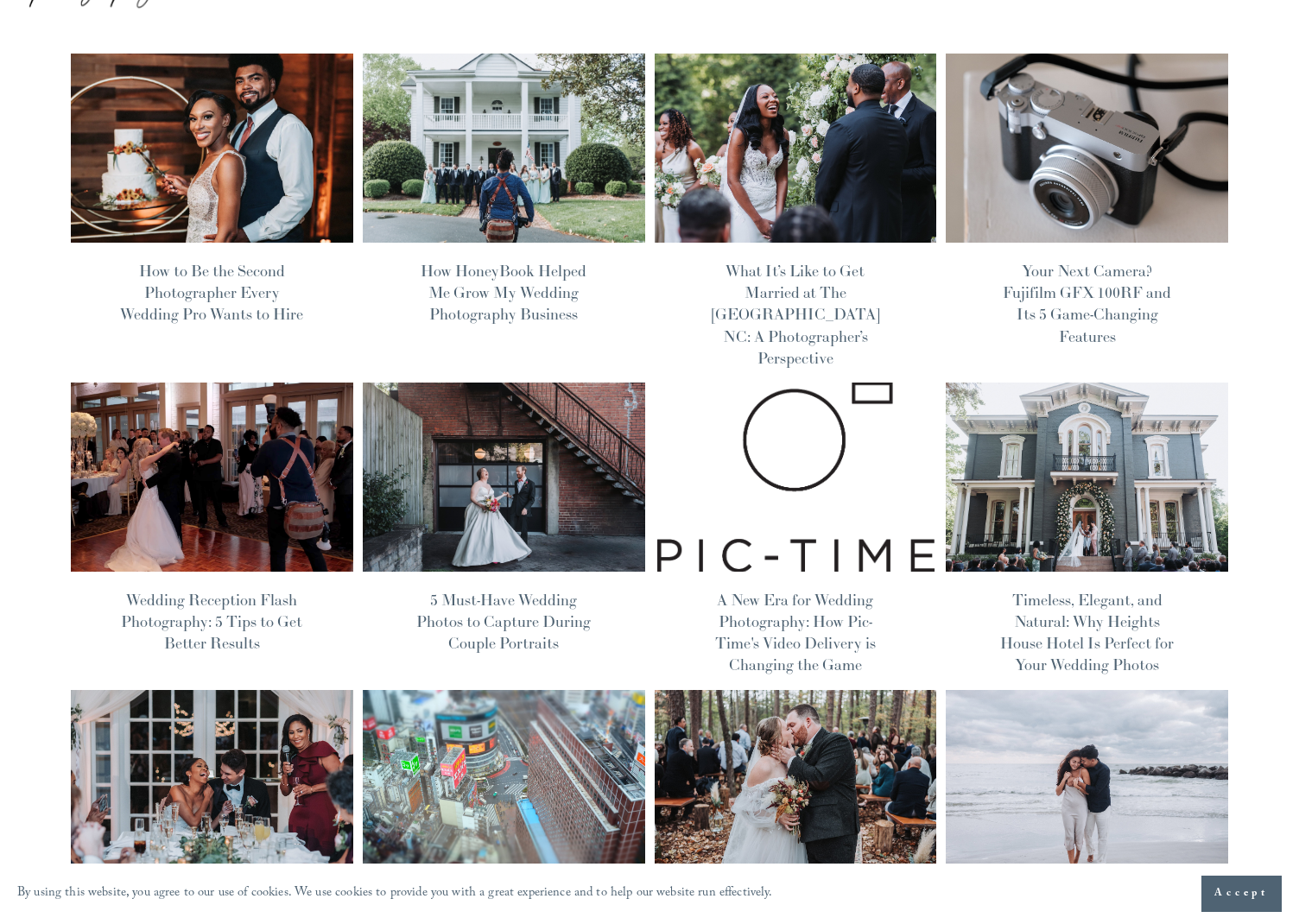
scroll to position [107, 0]
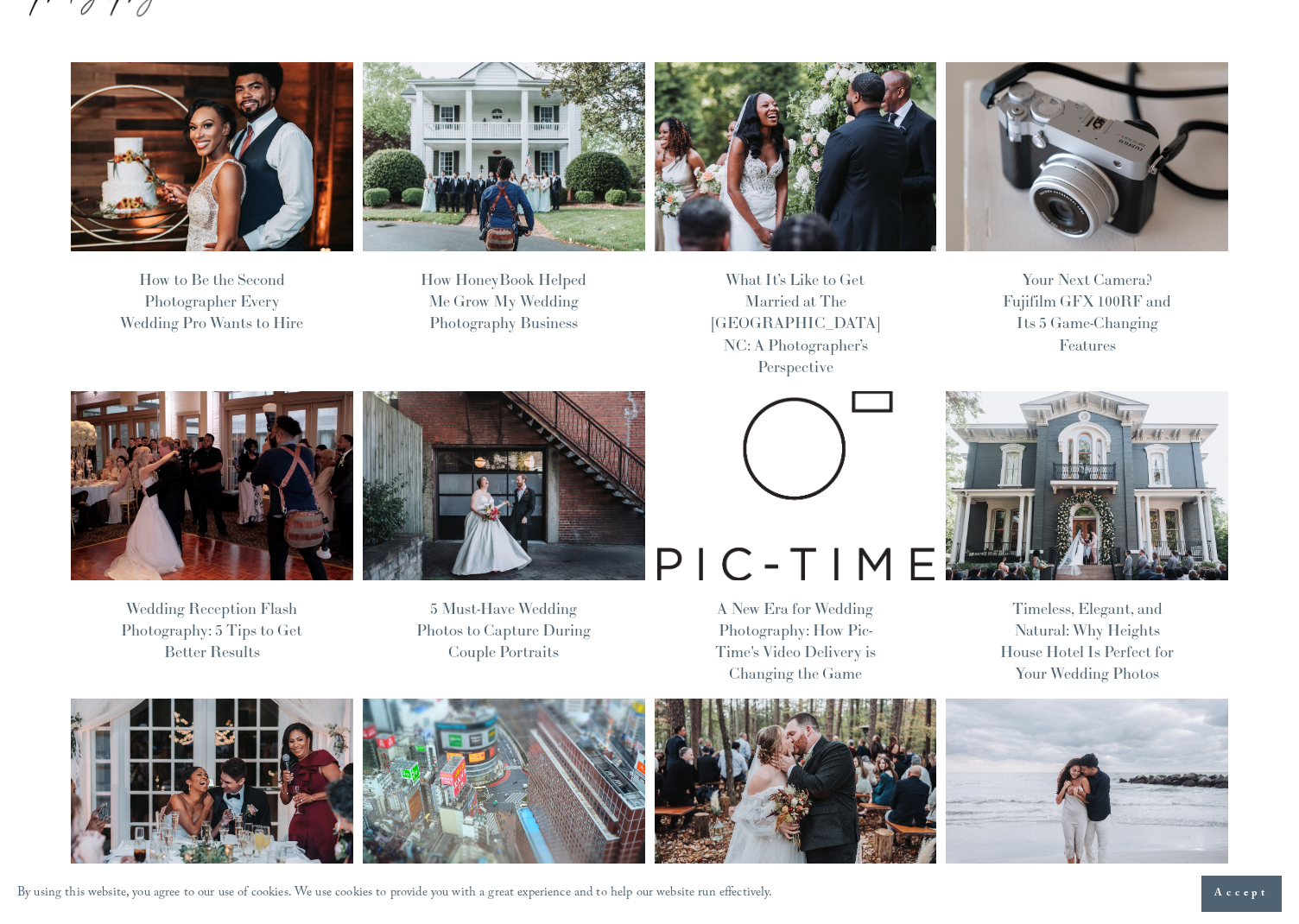
click at [691, 204] on img at bounding box center [795, 157] width 285 height 191
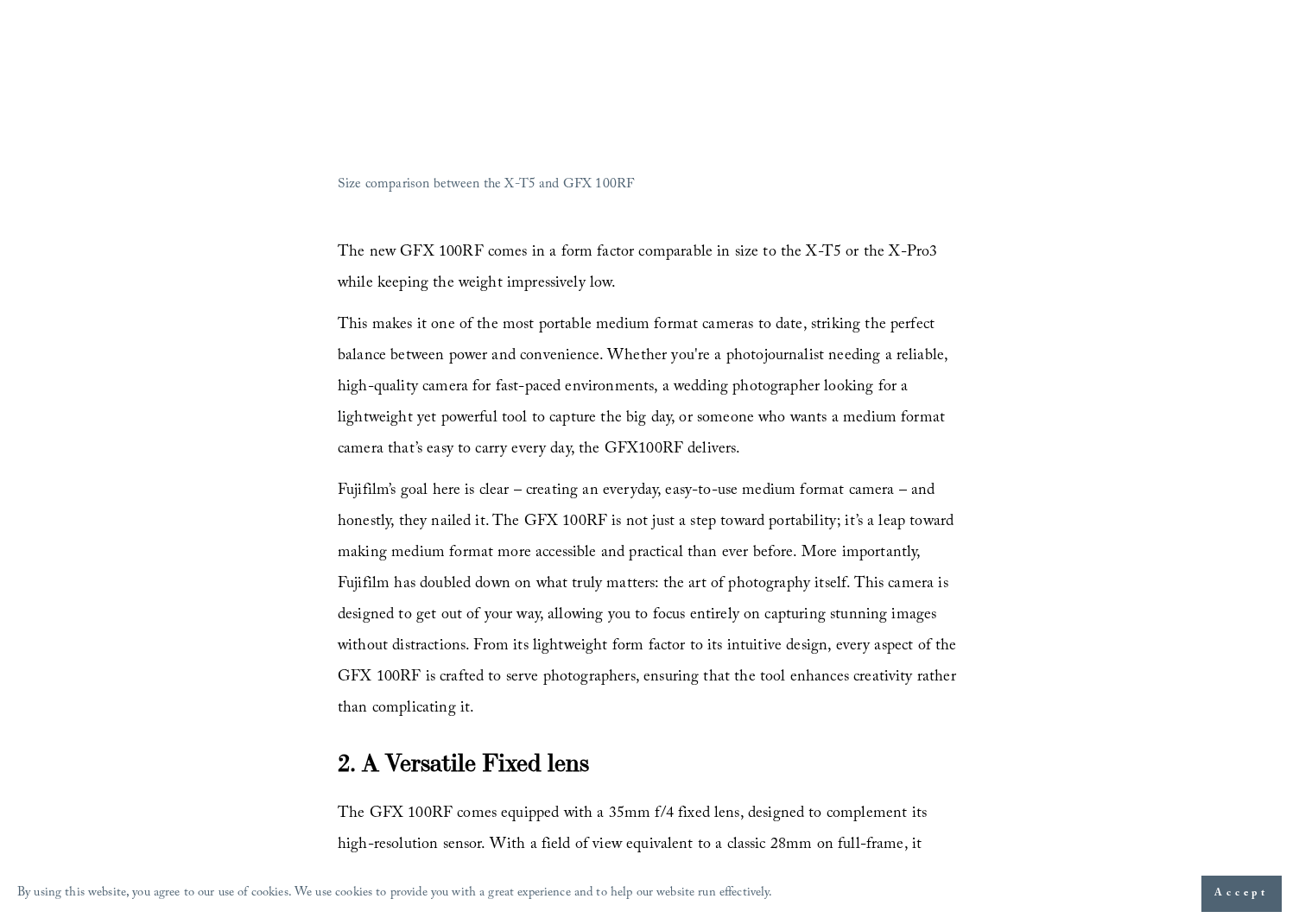
scroll to position [1483, 0]
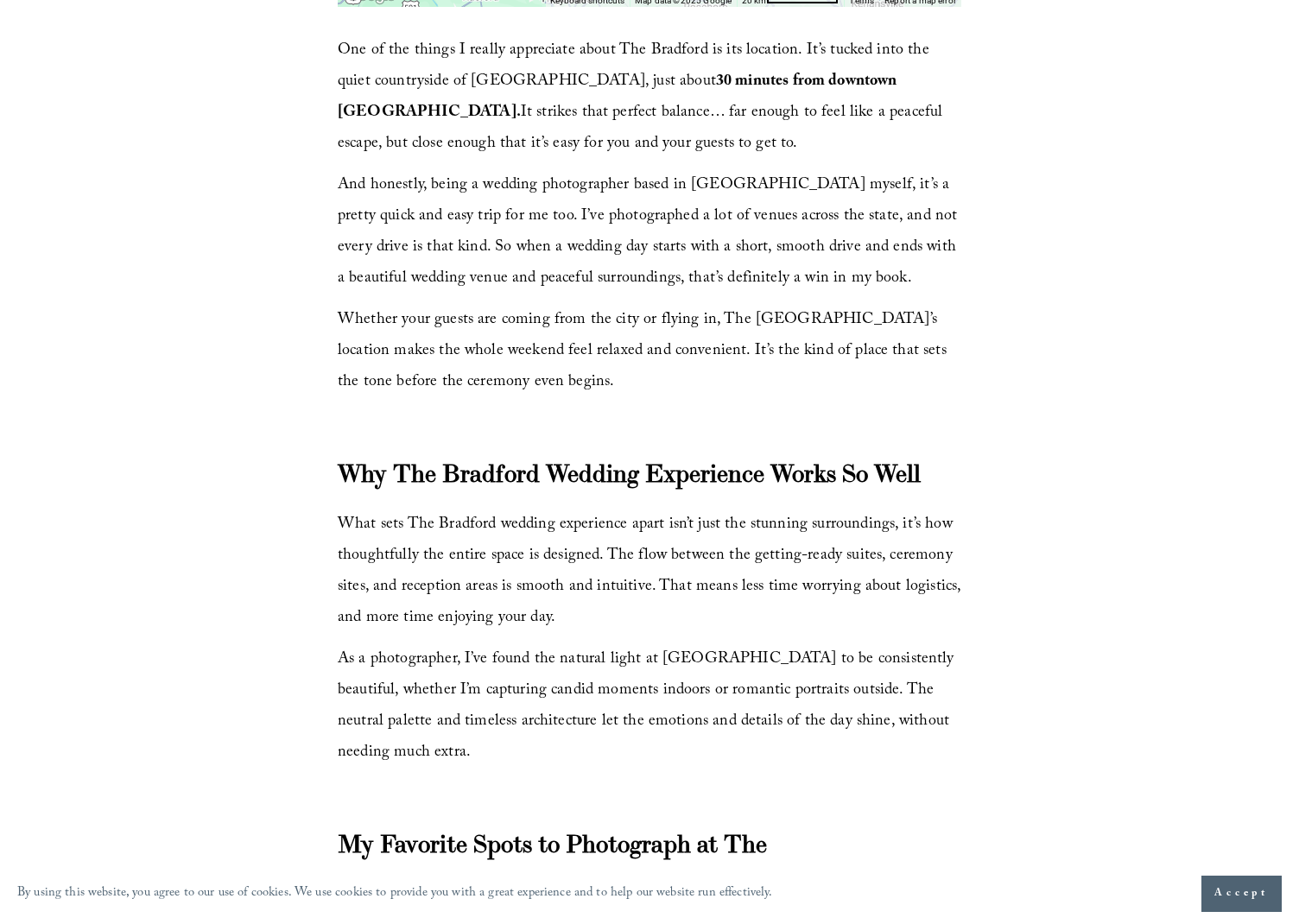
scroll to position [1511, 0]
